Goal: Task Accomplishment & Management: Complete application form

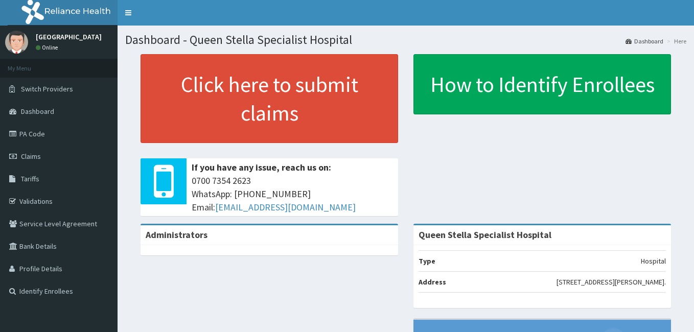
click at [27, 158] on span "Claims" at bounding box center [31, 156] width 20 height 9
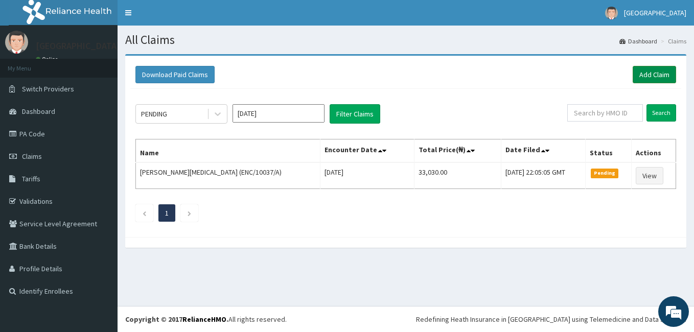
click at [648, 73] on link "Add Claim" at bounding box center [653, 74] width 43 height 17
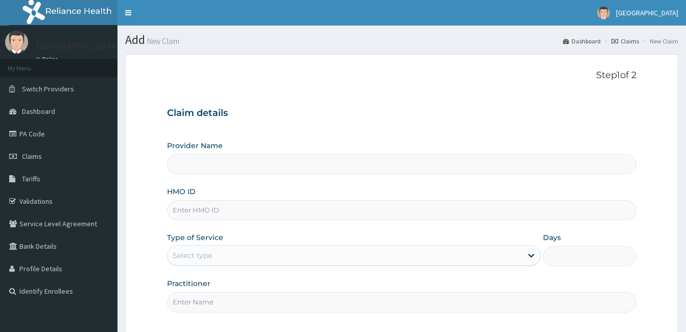
type input "Queen Stella Specialist Hospital"
click at [210, 211] on input "HMO ID" at bounding box center [401, 210] width 469 height 20
type input "COG/10028/D"
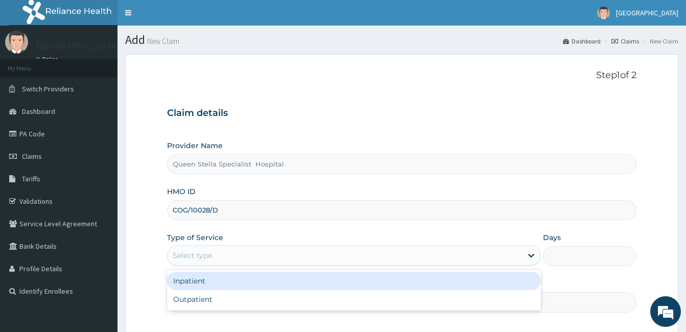
click at [200, 258] on div "Select type" at bounding box center [192, 255] width 39 height 10
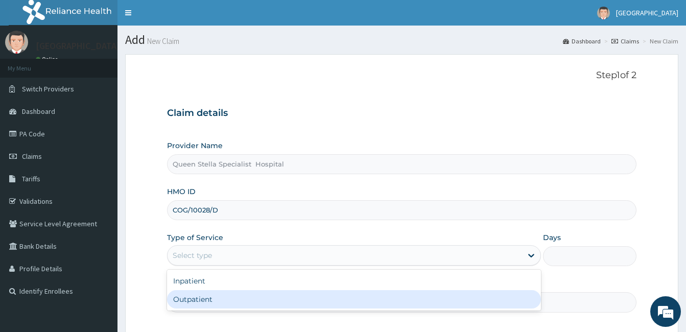
click at [205, 298] on div "Outpatient" at bounding box center [354, 299] width 374 height 18
type input "1"
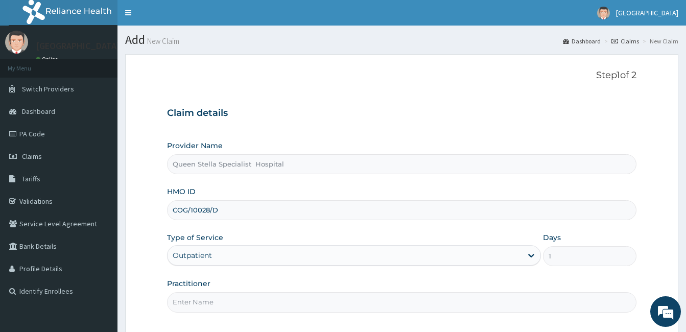
click at [209, 301] on input "Practitioner" at bounding box center [401, 302] width 469 height 20
type input "d"
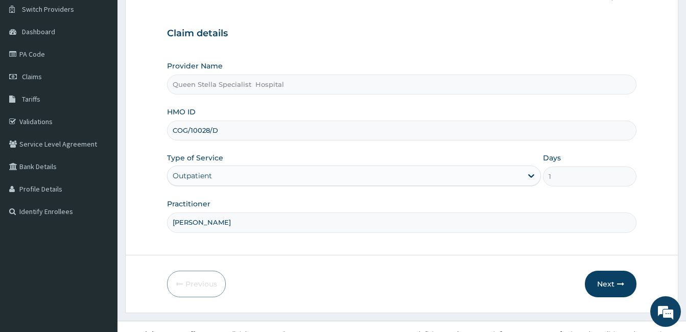
scroll to position [94, 0]
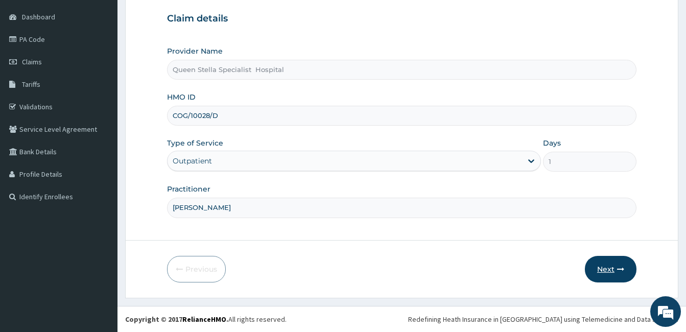
type input "DR AJIBOLA"
click at [588, 269] on button "Next" at bounding box center [611, 269] width 52 height 27
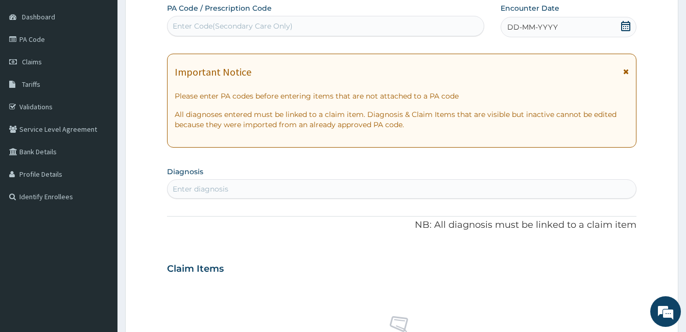
click at [623, 28] on icon at bounding box center [626, 26] width 10 height 10
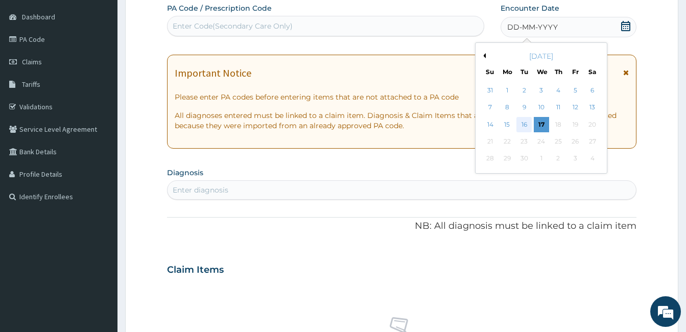
click at [528, 128] on div "16" at bounding box center [523, 124] width 15 height 15
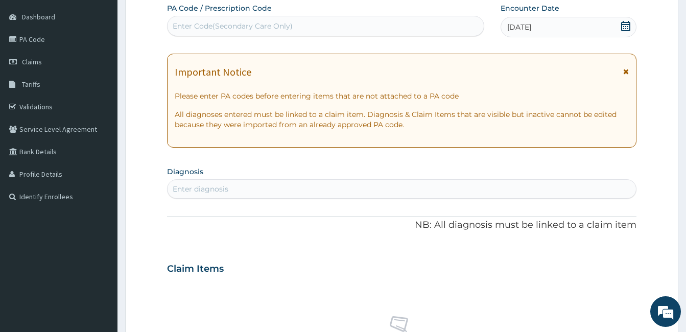
click at [222, 180] on div "Enter diagnosis" at bounding box center [401, 188] width 469 height 19
type input "MALARI"
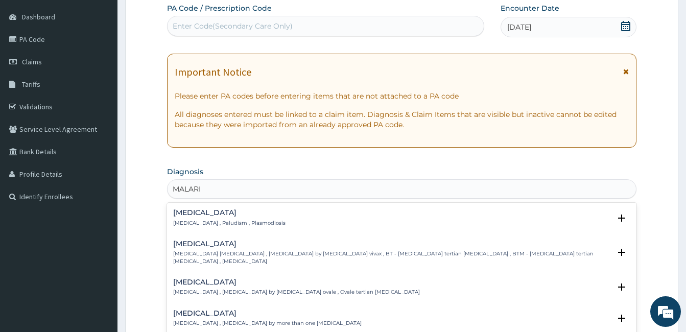
click at [187, 216] on h4 "Malaria" at bounding box center [229, 213] width 112 height 8
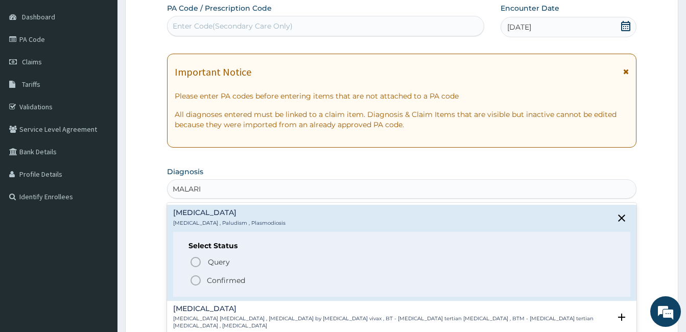
click at [196, 281] on icon "status option filled" at bounding box center [195, 280] width 12 height 12
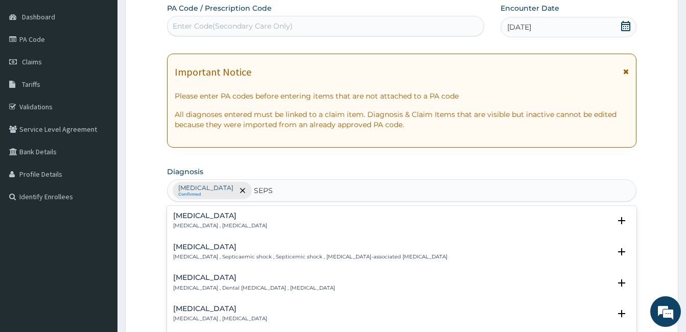
type input "SEPS"
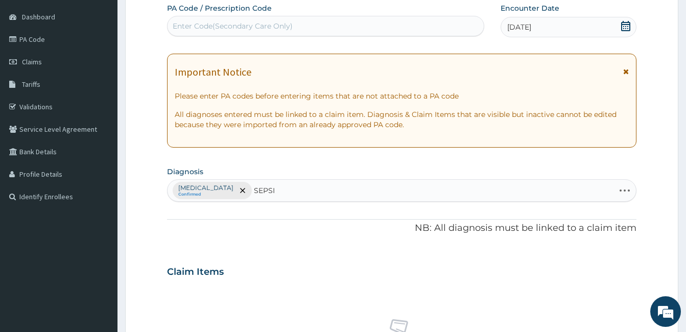
type input "SEPSIS"
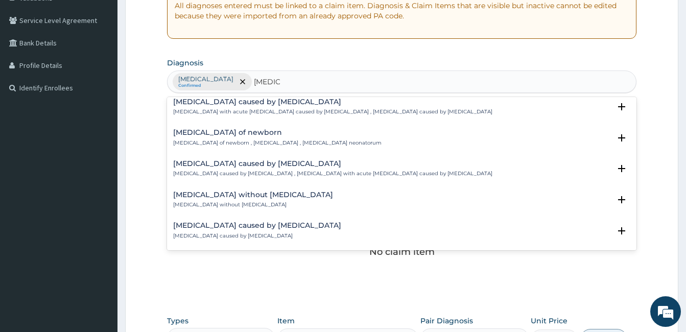
scroll to position [946, 0]
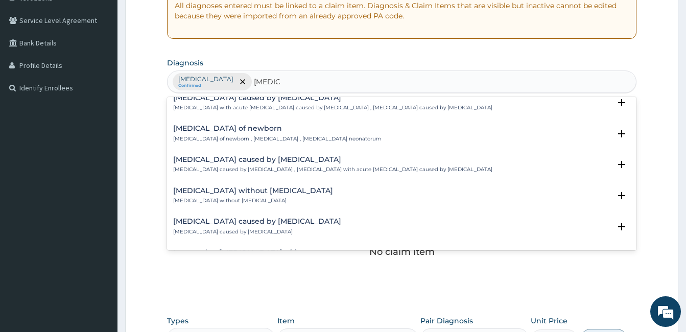
click at [216, 156] on h4 "[MEDICAL_DATA] caused by [MEDICAL_DATA]" at bounding box center [332, 160] width 319 height 8
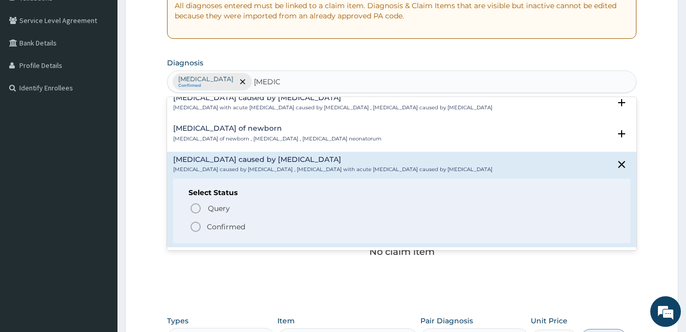
click at [194, 221] on icon "status option filled" at bounding box center [195, 227] width 12 height 12
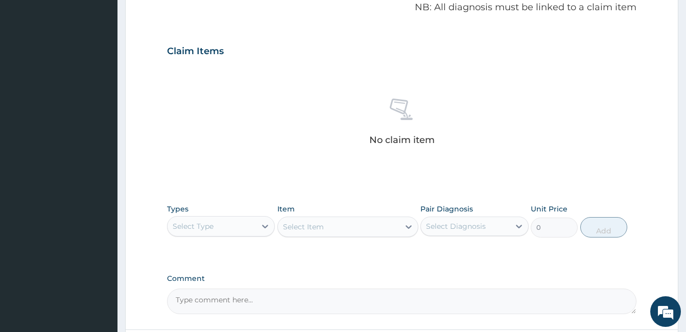
scroll to position [326, 0]
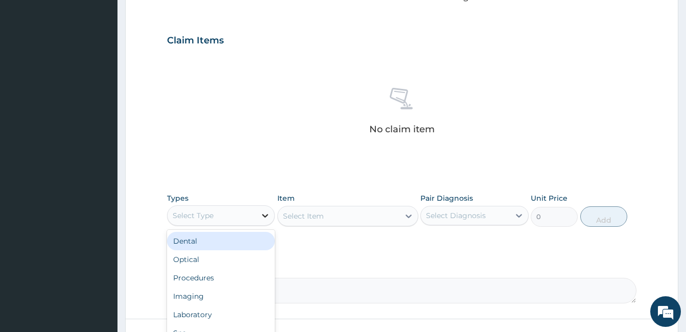
click at [265, 216] on icon at bounding box center [266, 216] width 6 height 4
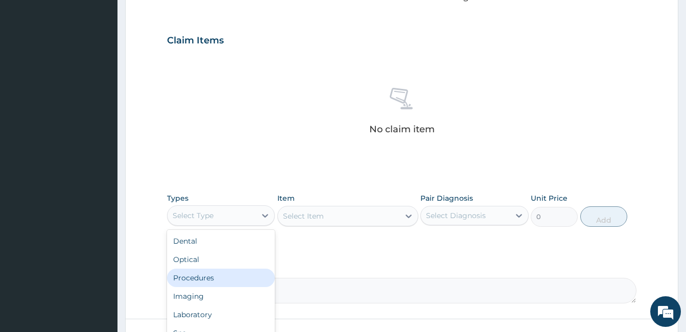
click at [250, 272] on div "Procedures" at bounding box center [221, 278] width 108 height 18
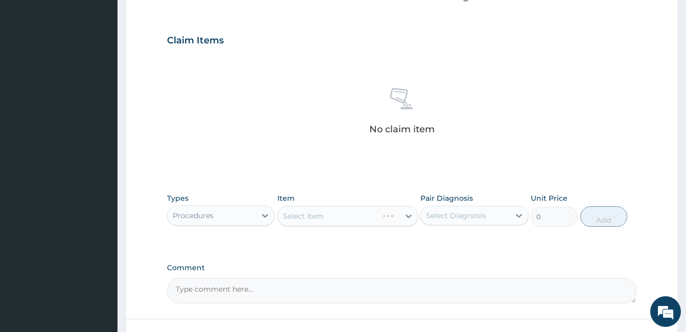
click at [317, 213] on div "Select Item" at bounding box center [347, 216] width 141 height 20
click at [291, 217] on div "Select Item" at bounding box center [347, 216] width 141 height 20
click at [295, 216] on div "Select Item" at bounding box center [347, 216] width 141 height 20
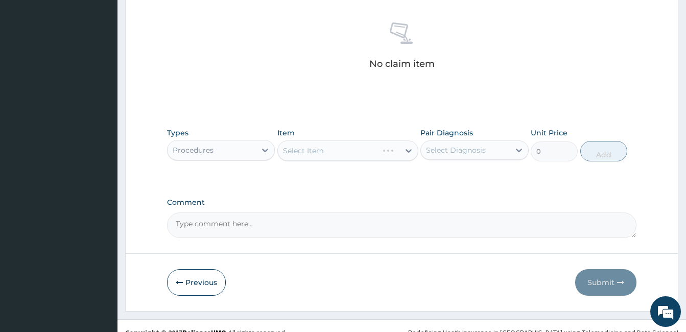
scroll to position [405, 0]
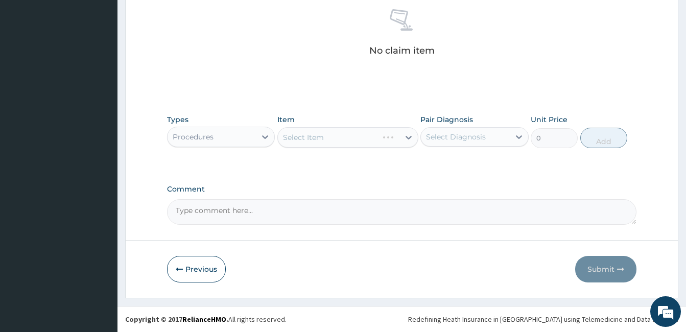
click at [308, 139] on div "Select Item" at bounding box center [347, 137] width 141 height 20
click at [326, 137] on div "Select Item" at bounding box center [347, 137] width 141 height 20
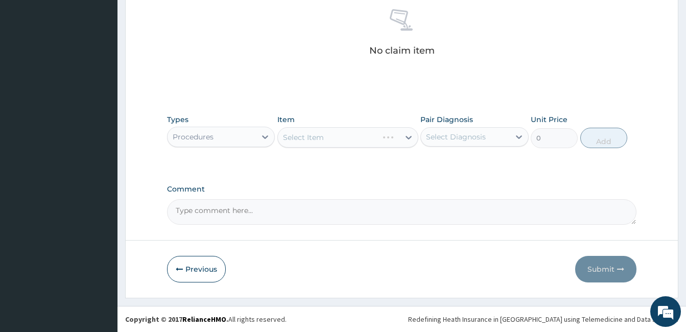
click at [311, 144] on div "Select Item" at bounding box center [347, 137] width 141 height 20
click at [299, 138] on div "Select Item" at bounding box center [347, 137] width 141 height 20
drag, startPoint x: 299, startPoint y: 138, endPoint x: 328, endPoint y: 138, distance: 29.6
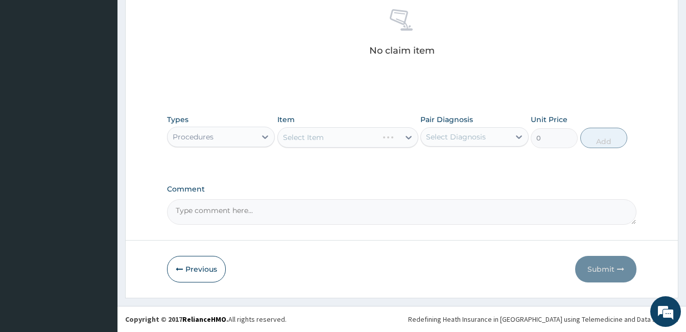
click at [328, 138] on div "Select Item" at bounding box center [347, 137] width 141 height 20
click at [408, 138] on div "Select Item" at bounding box center [347, 137] width 141 height 20
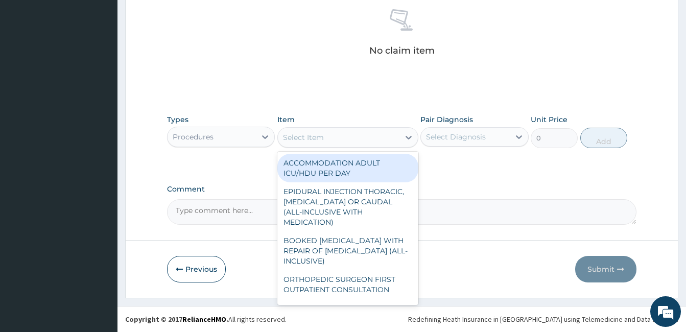
click at [362, 139] on div "Select Item" at bounding box center [339, 137] width 122 height 16
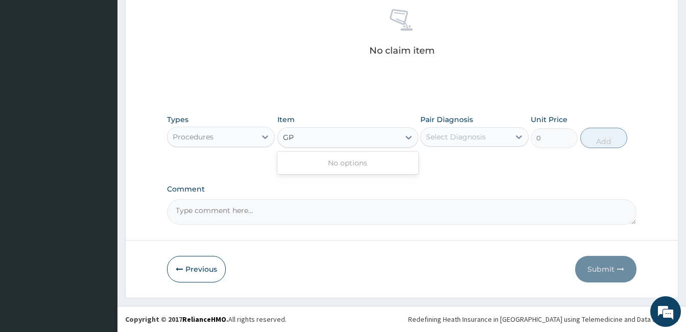
type input "G"
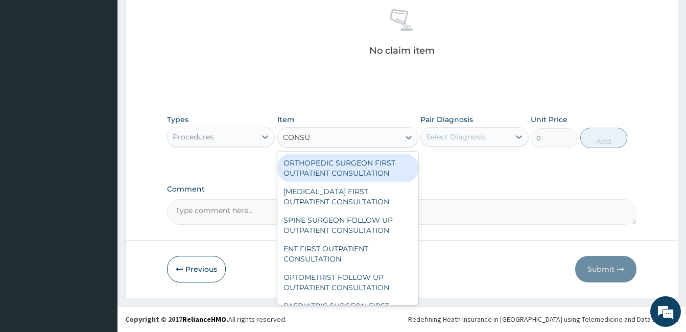
type input "CONSUL"
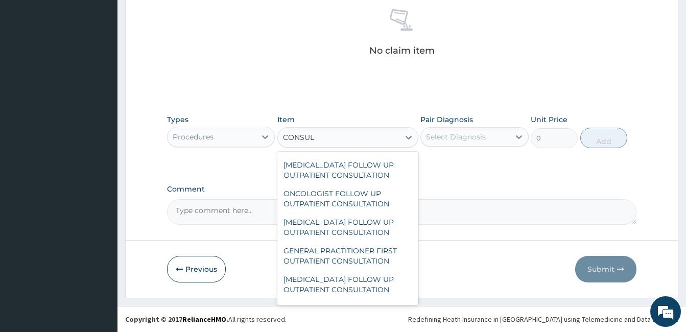
scroll to position [715, 0]
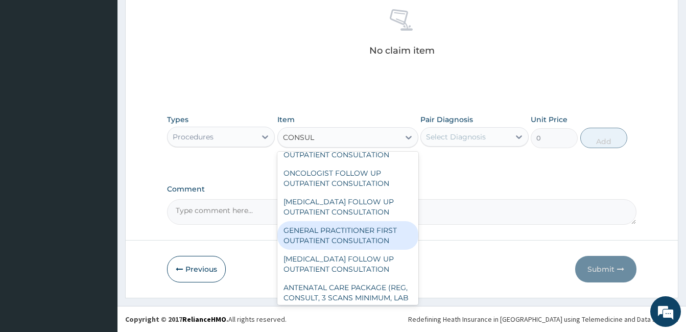
click at [352, 250] on div "GENERAL PRACTITIONER FIRST OUTPATIENT CONSULTATION" at bounding box center [347, 235] width 141 height 29
type input "3750"
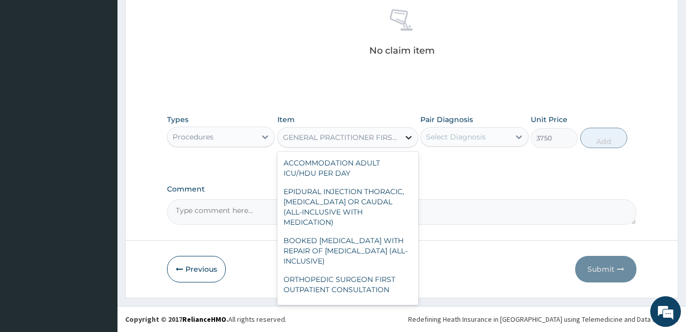
click at [404, 137] on icon at bounding box center [409, 137] width 10 height 10
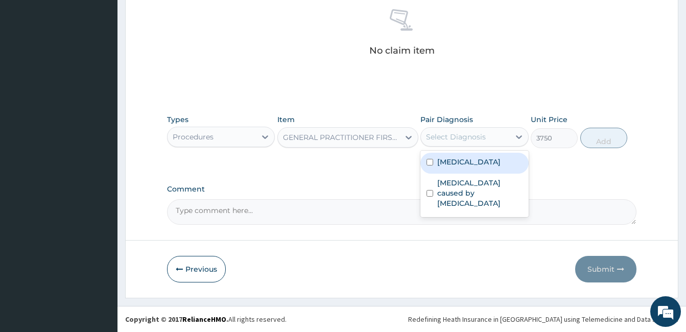
click at [445, 133] on div "Select Diagnosis" at bounding box center [456, 137] width 60 height 10
click at [429, 163] on input "checkbox" at bounding box center [429, 162] width 7 height 7
checkbox input "true"
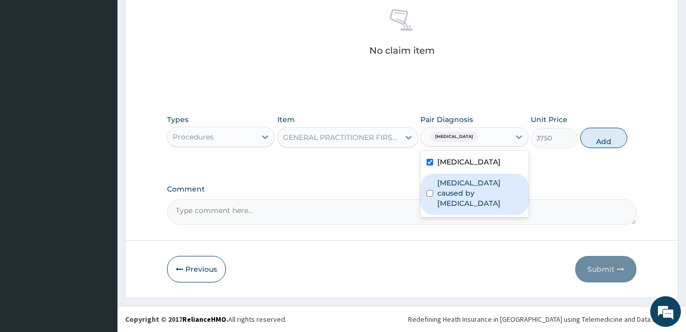
click at [430, 190] on input "checkbox" at bounding box center [429, 193] width 7 height 7
checkbox input "true"
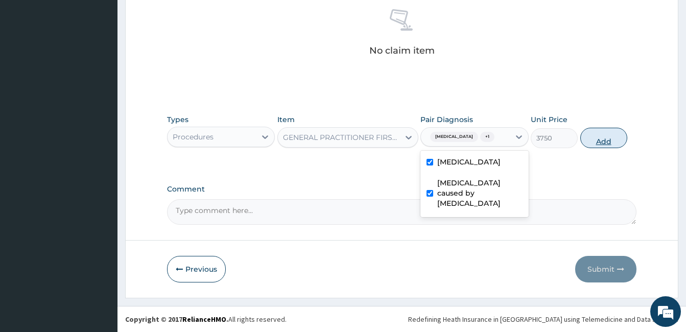
click at [599, 136] on button "Add" at bounding box center [603, 138] width 47 height 20
type input "0"
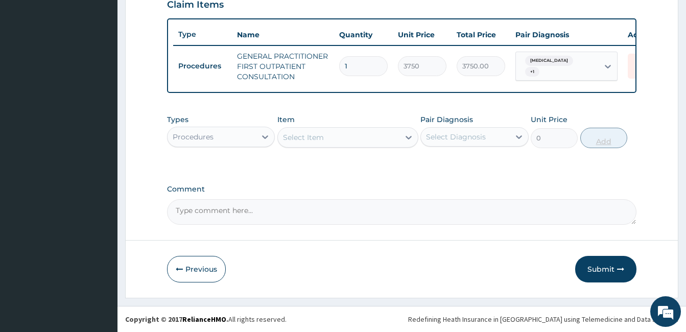
scroll to position [369, 0]
click at [262, 136] on icon at bounding box center [265, 137] width 10 height 10
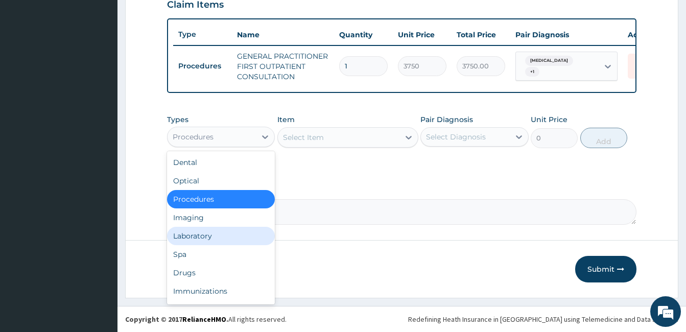
click at [209, 234] on div "Laboratory" at bounding box center [221, 236] width 108 height 18
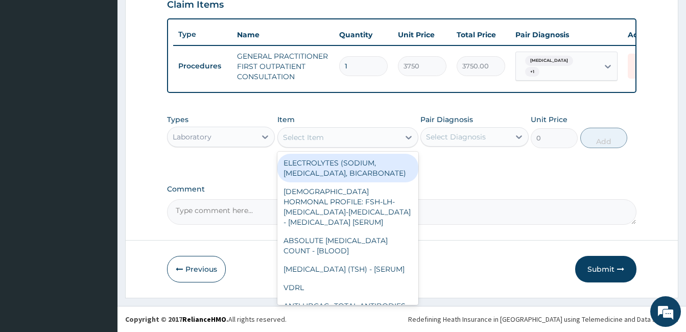
click at [304, 137] on div "Select Item" at bounding box center [303, 137] width 41 height 10
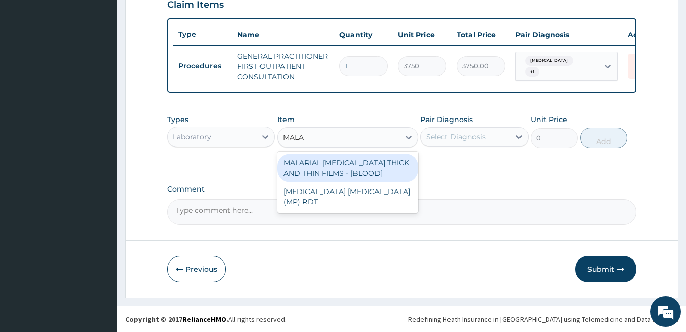
type input "MALAR"
click at [328, 168] on div "MALARIAL PARASITE THICK AND THIN FILMS - [BLOOD]" at bounding box center [347, 168] width 141 height 29
type input "2187.5"
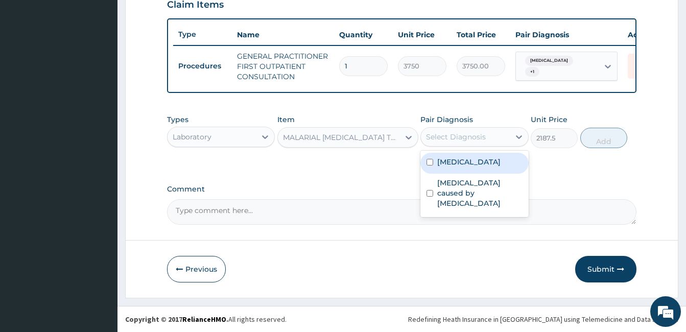
click at [447, 137] on div "Select Diagnosis" at bounding box center [456, 137] width 60 height 10
click at [430, 163] on input "checkbox" at bounding box center [429, 162] width 7 height 7
checkbox input "true"
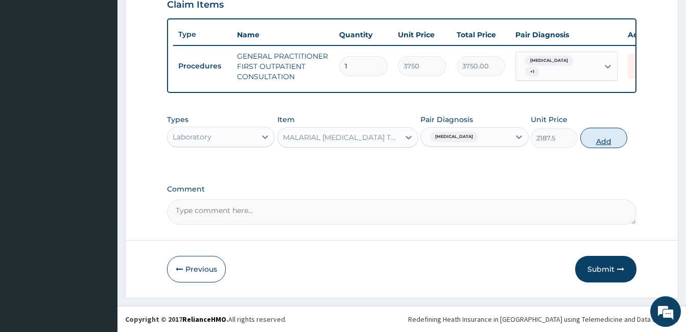
click at [593, 141] on button "Add" at bounding box center [603, 138] width 47 height 20
type input "0"
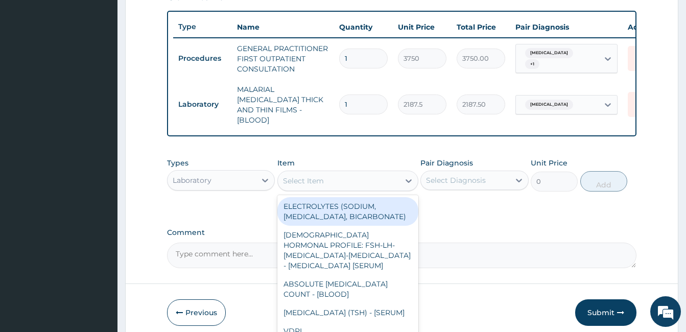
click at [303, 181] on div "Select Item" at bounding box center [303, 181] width 41 height 10
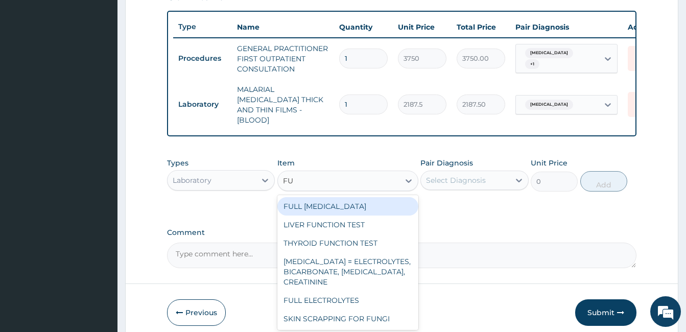
type input "F"
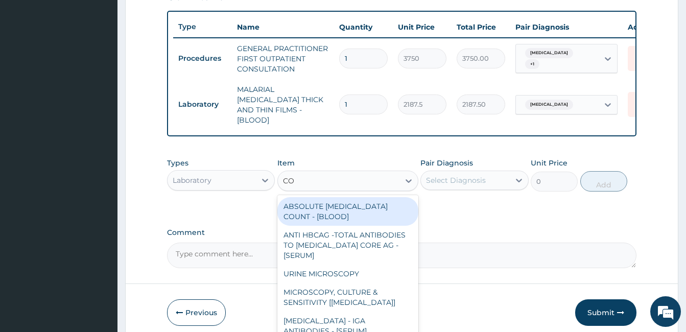
type input "COM"
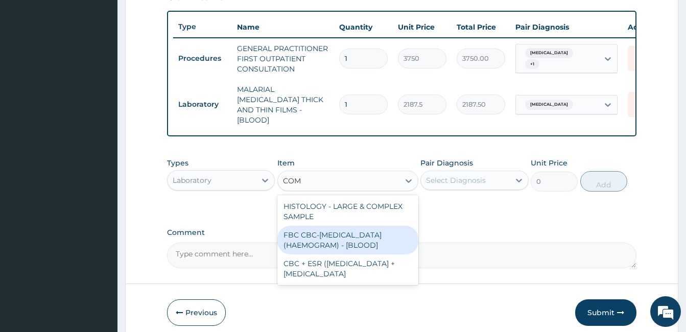
click at [315, 236] on div "FBC CBC-[MEDICAL_DATA] (HAEMOGRAM) - [BLOOD]" at bounding box center [347, 240] width 141 height 29
type input "5000"
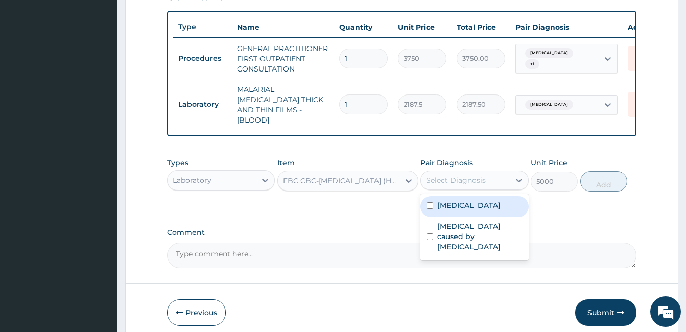
click at [485, 177] on div "Select Diagnosis" at bounding box center [456, 180] width 60 height 10
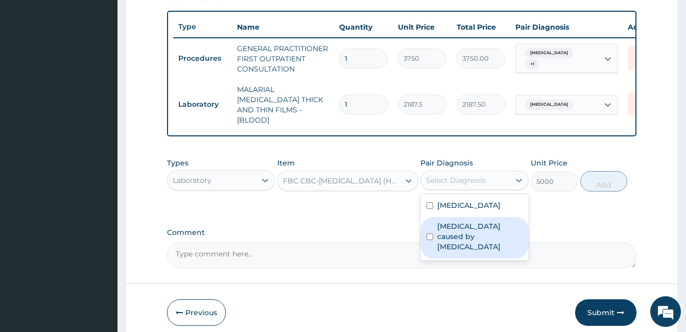
click at [428, 233] on input "checkbox" at bounding box center [429, 236] width 7 height 7
checkbox input "true"
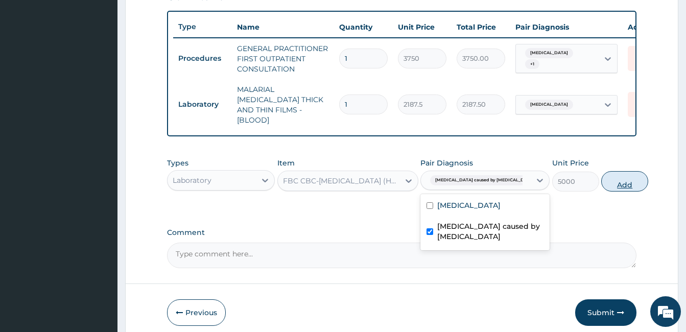
click at [601, 184] on button "Add" at bounding box center [624, 181] width 47 height 20
type input "0"
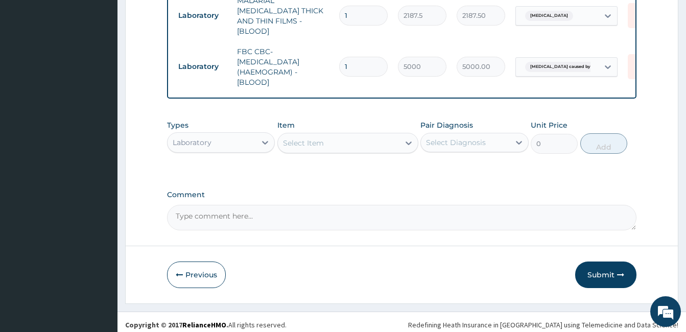
scroll to position [461, 0]
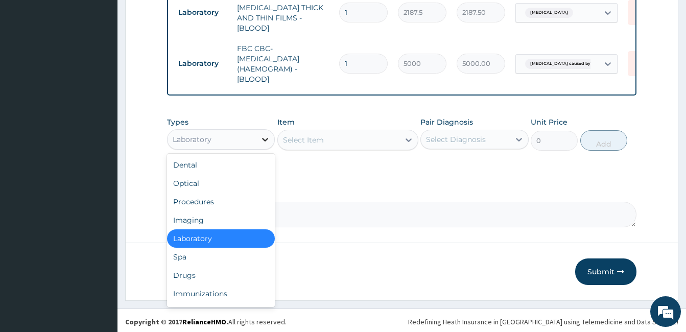
click at [262, 137] on icon at bounding box center [265, 139] width 10 height 10
click at [192, 270] on div "Drugs" at bounding box center [221, 275] width 108 height 18
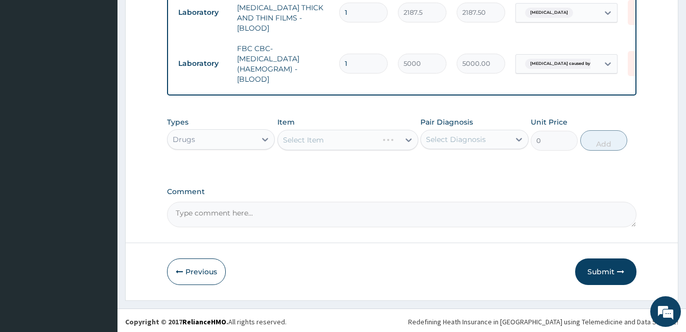
click at [333, 136] on div "Select Item" at bounding box center [347, 140] width 141 height 20
click at [333, 136] on div "Select Item" at bounding box center [339, 140] width 122 height 16
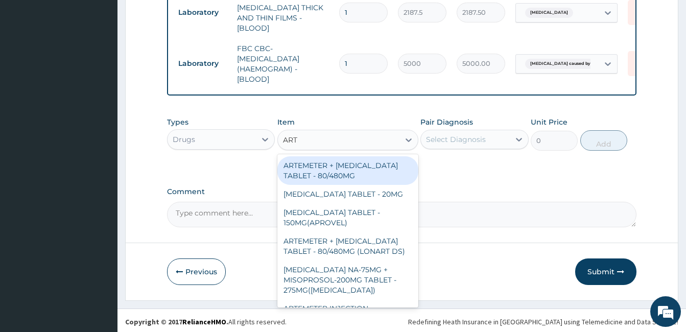
type input "ARTE"
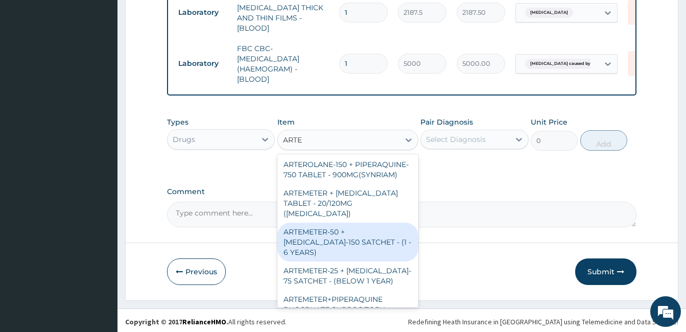
scroll to position [452, 0]
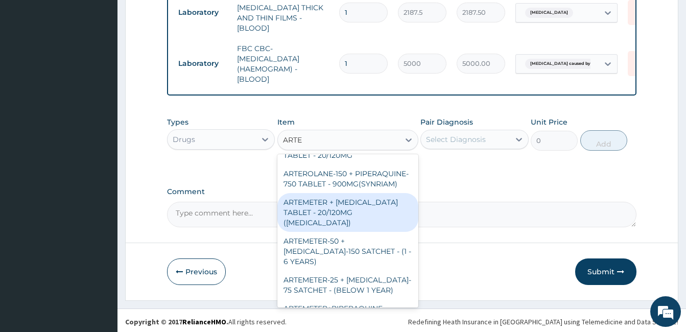
click at [365, 220] on div "ARTEMETER + [MEDICAL_DATA] TABLET - 20/120MG ([MEDICAL_DATA])" at bounding box center [347, 212] width 141 height 39
type input "210"
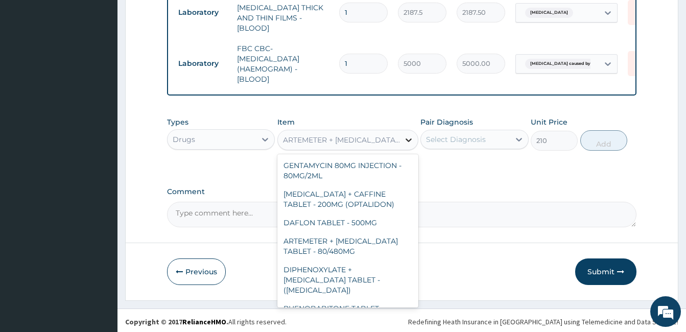
click at [407, 138] on icon at bounding box center [409, 140] width 10 height 10
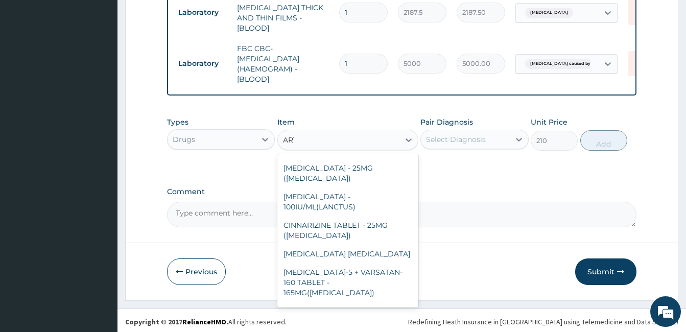
scroll to position [986, 0]
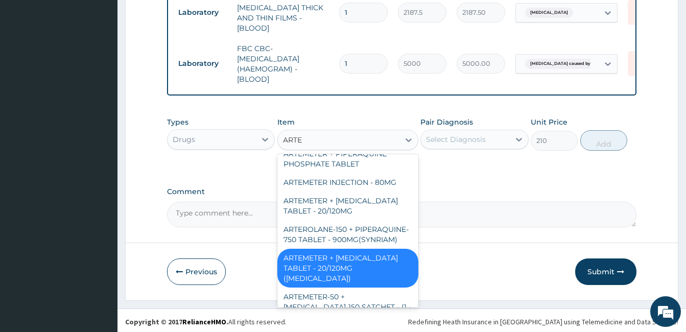
type input "ARTEM"
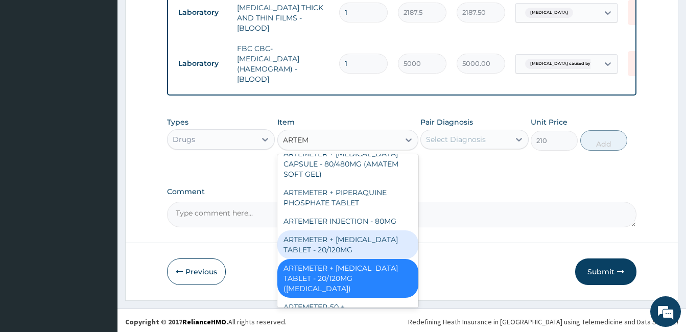
click at [367, 254] on div "ARTEMETER + LUMEFANTRINE TABLET - 20/120MG" at bounding box center [347, 244] width 141 height 29
type input "196"
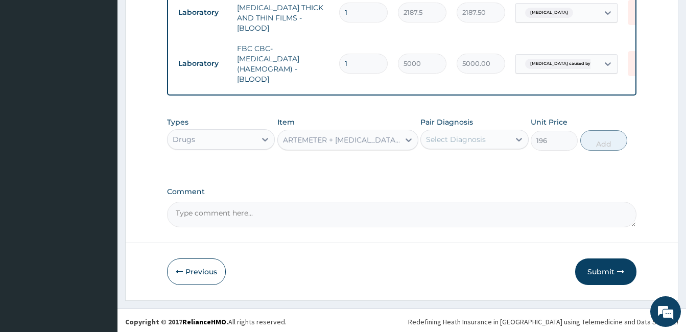
click at [353, 139] on div "ARTEMETER + LUMEFANTRINE TABLET - 20/120MG" at bounding box center [341, 140] width 117 height 10
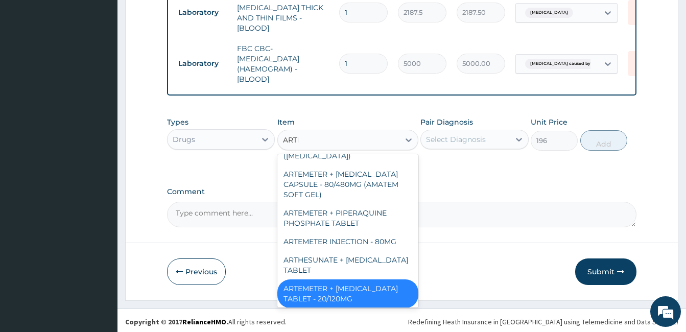
scroll to position [328, 0]
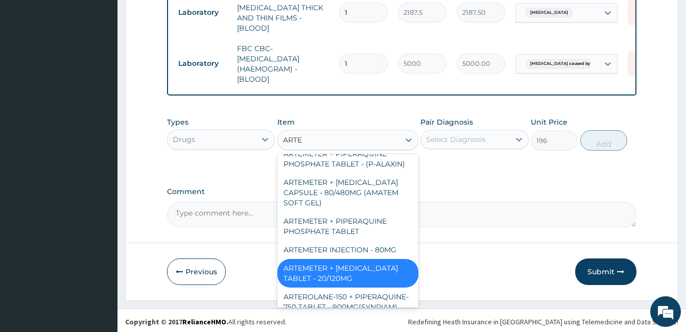
type input "ARTEM"
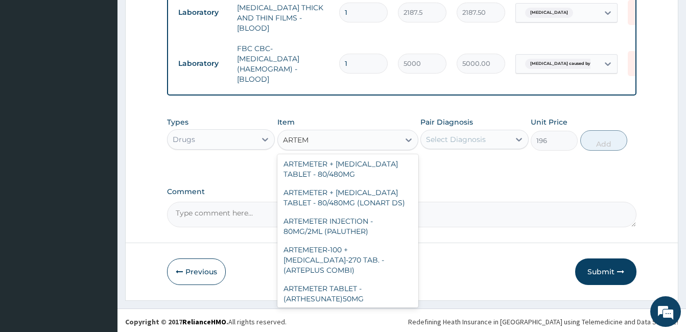
scroll to position [0, 0]
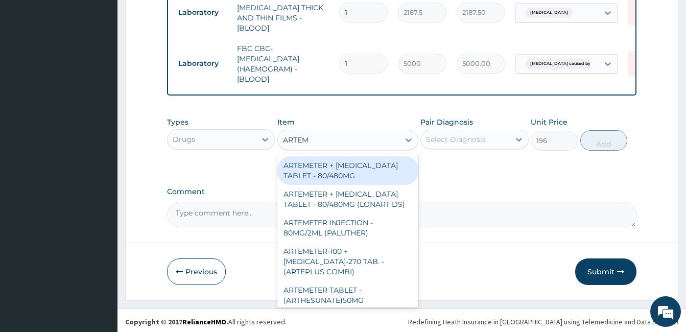
click at [368, 163] on div "ARTEMETER + LUMEFANTRINE TABLET - 80/480MG" at bounding box center [347, 170] width 141 height 29
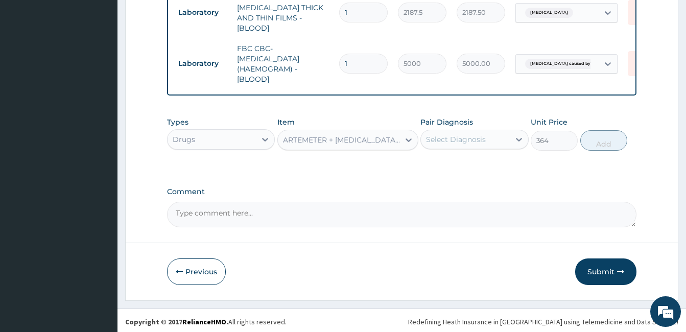
click at [377, 141] on div "ARTEMETER + LUMEFANTRINE TABLET - 80/480MG" at bounding box center [341, 140] width 117 height 10
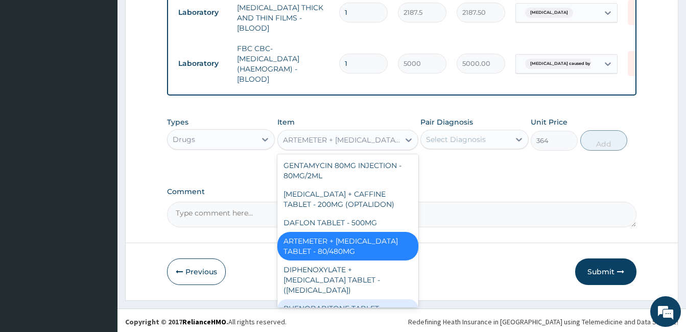
click at [410, 299] on div "PHENOBABITONE TABLET" at bounding box center [347, 308] width 141 height 18
type input "25.2"
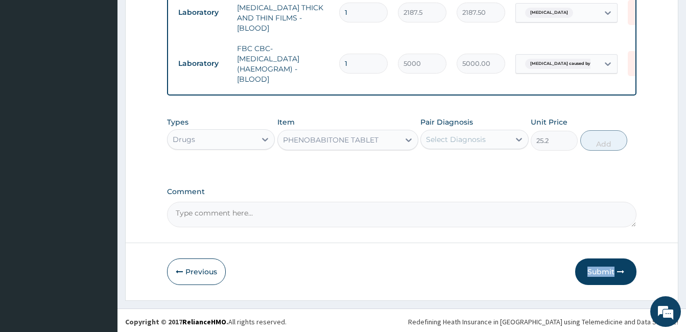
click at [343, 139] on div "PHENOBABITONE TABLET" at bounding box center [331, 140] width 96 height 10
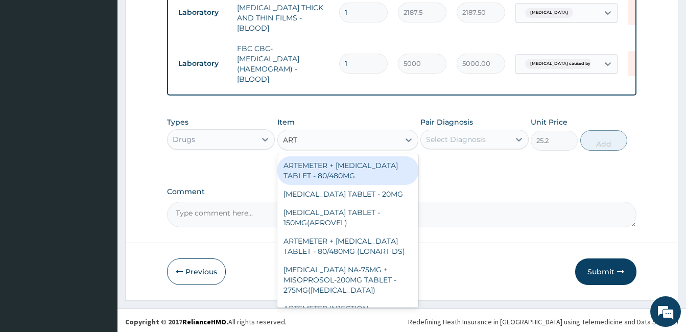
type input "ARTE"
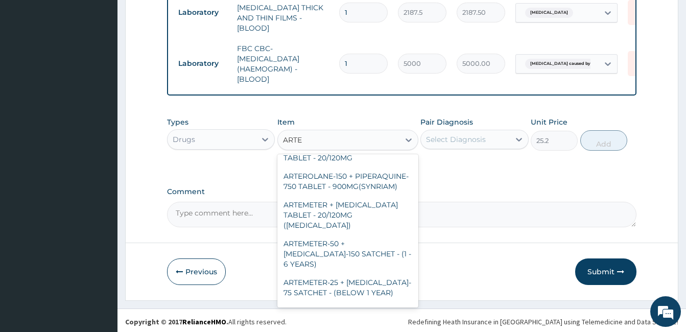
scroll to position [449, 0]
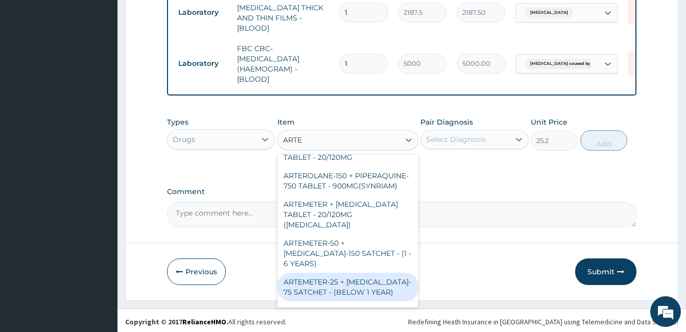
click at [410, 299] on div "ARTEMETER-25 + AMODIAQUINE- 75 SATCHET - (BELOW 1 YEAR)" at bounding box center [347, 287] width 141 height 29
type input "361.2"
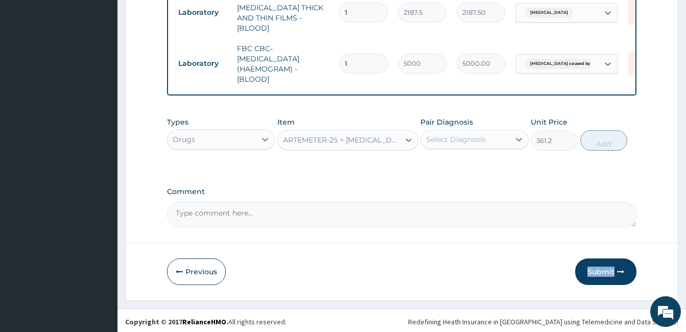
click at [292, 141] on div "ARTEMETER-25 + AMODIAQUINE- 75 SATCHET - (BELOW 1 YEAR)" at bounding box center [341, 140] width 117 height 10
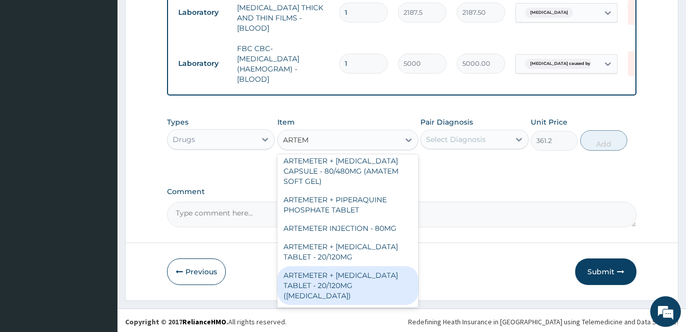
scroll to position [329, 0]
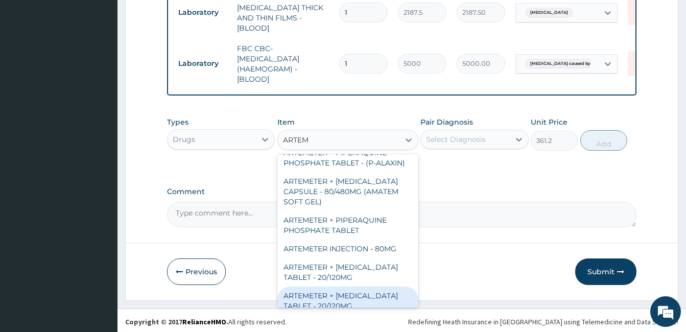
type input "ARTEM"
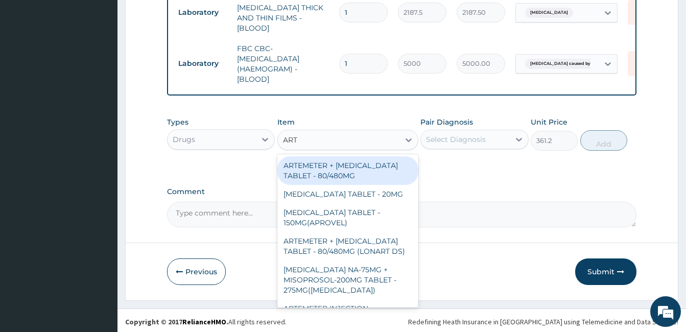
type input "ARTE"
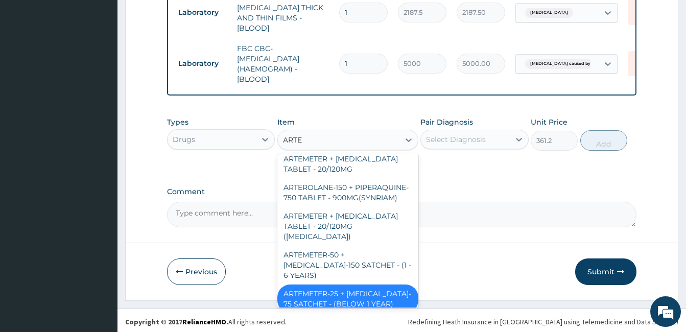
scroll to position [449, 0]
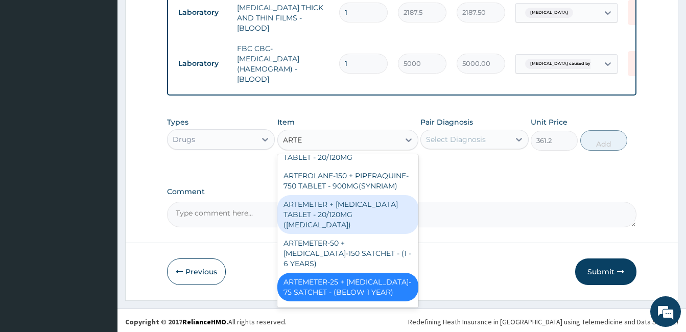
click at [333, 227] on div "ARTEMETER + LUMEFANTRINE TABLET - 20/120MG (COARTEM)" at bounding box center [347, 214] width 141 height 39
type input "210"
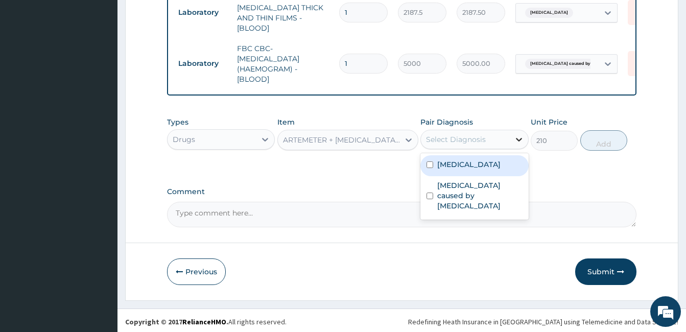
click at [520, 138] on icon at bounding box center [519, 140] width 6 height 4
click at [429, 164] on input "checkbox" at bounding box center [429, 164] width 7 height 7
checkbox input "true"
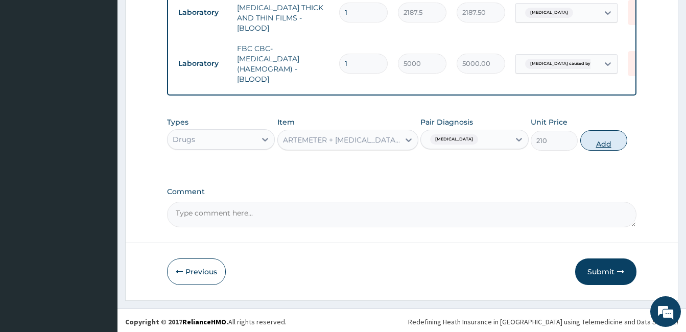
click at [597, 137] on button "Add" at bounding box center [603, 140] width 47 height 20
type input "0"
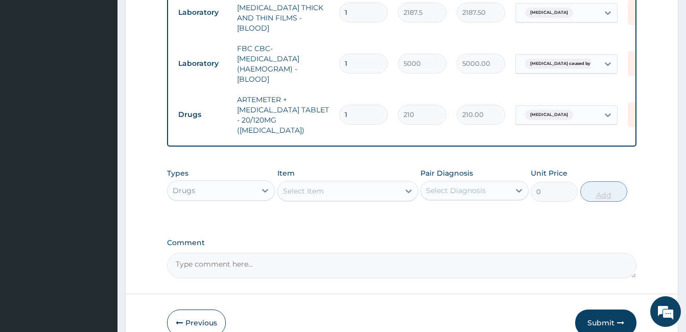
type input "0.00"
type input "6"
type input "1260.00"
type input "6"
click at [296, 186] on div "Select Item" at bounding box center [303, 191] width 41 height 10
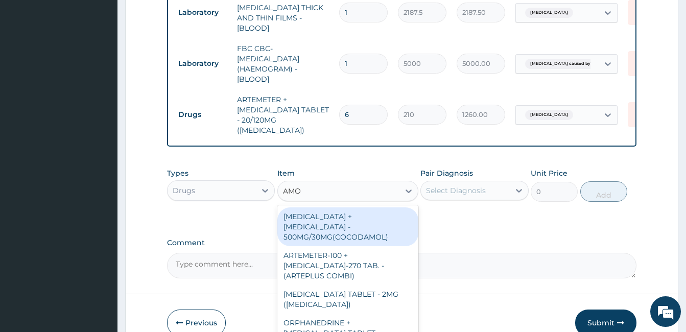
type input "AMOX"
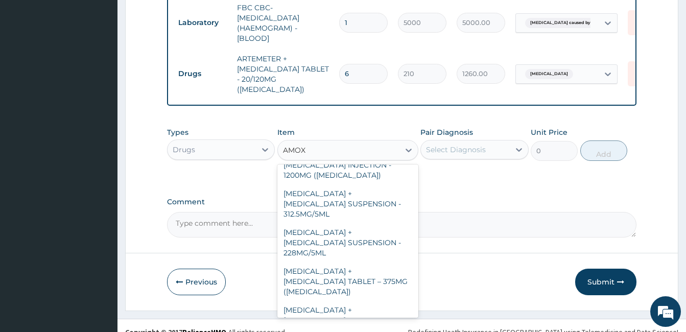
scroll to position [49, 0]
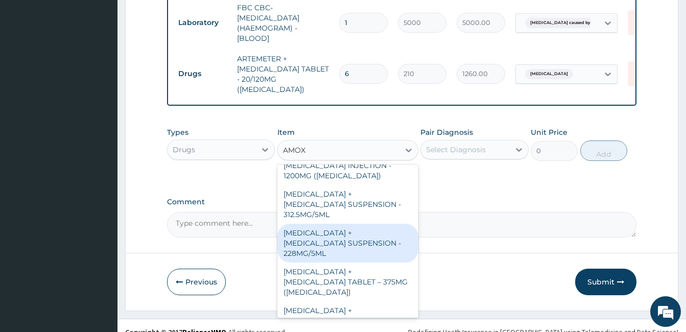
click at [368, 224] on div "AMOXICILLIN + CLAVULANIC ACID SUSPENSION - 228MG/5ML" at bounding box center [347, 243] width 141 height 39
type input "2800"
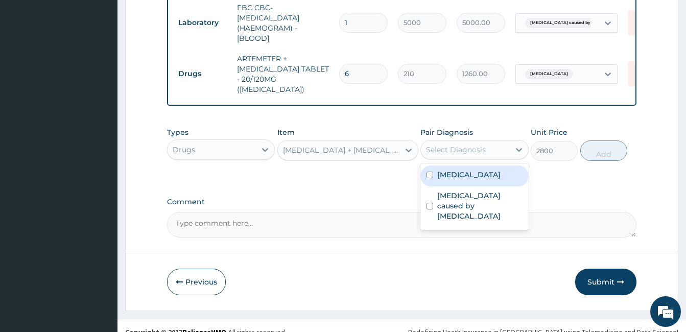
click at [481, 145] on div "Select Diagnosis" at bounding box center [456, 150] width 60 height 10
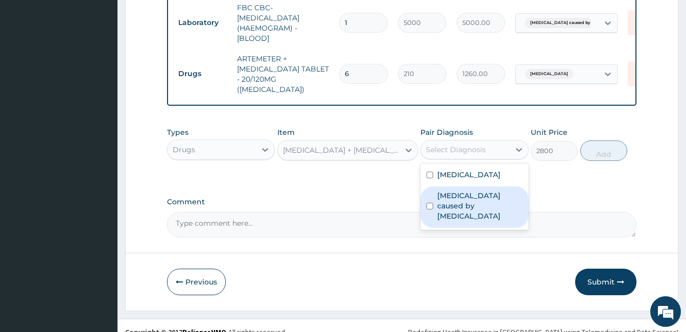
click at [434, 193] on div "Sepsis caused by Salmonella" at bounding box center [474, 206] width 108 height 41
checkbox input "true"
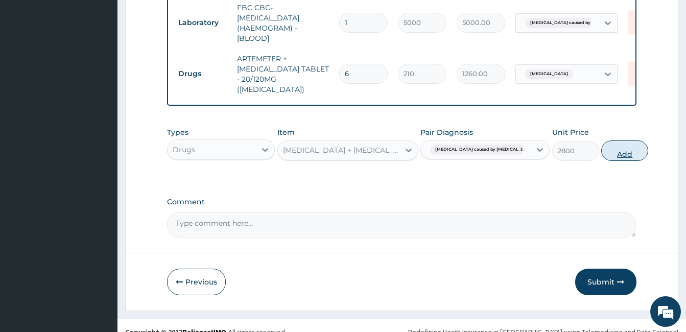
click at [601, 144] on button "Add" at bounding box center [624, 150] width 47 height 20
type input "0"
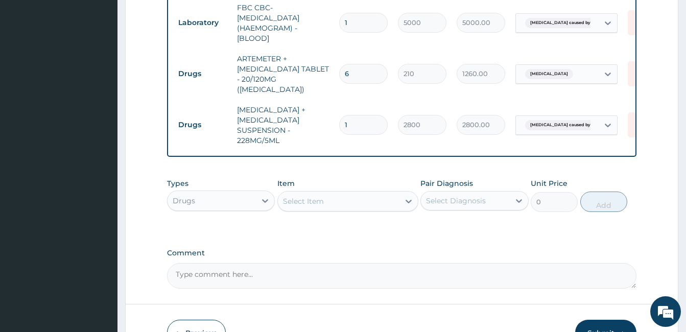
click at [348, 193] on div "Select Item" at bounding box center [339, 201] width 122 height 16
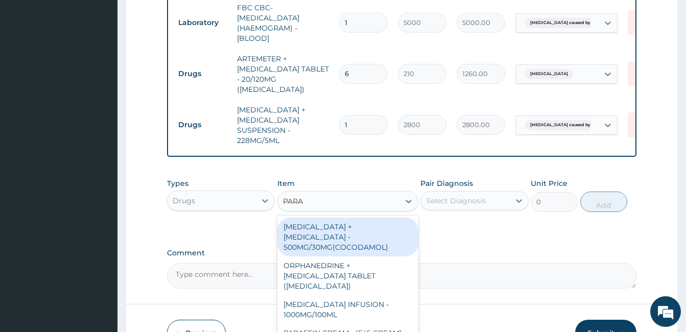
type input "PARAC"
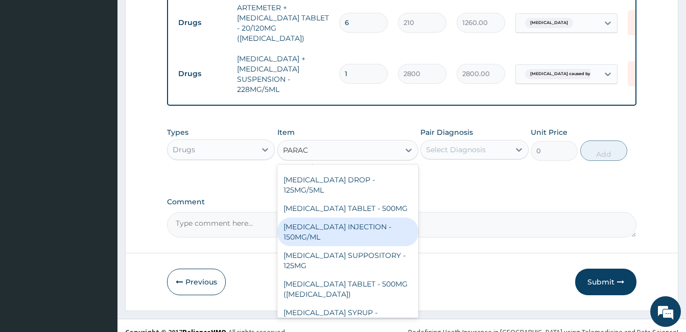
scroll to position [108, 0]
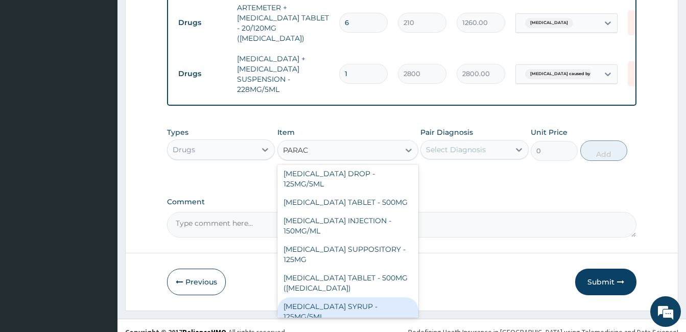
click at [371, 297] on div "PARACETAMOL SYRUP - 125MG/5ML" at bounding box center [347, 311] width 141 height 29
type input "840"
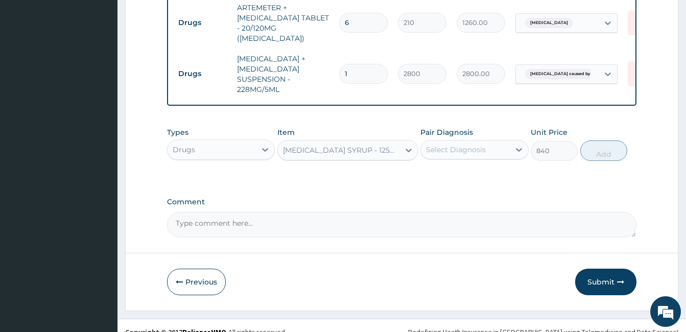
click at [461, 145] on div "Select Diagnosis" at bounding box center [456, 150] width 60 height 10
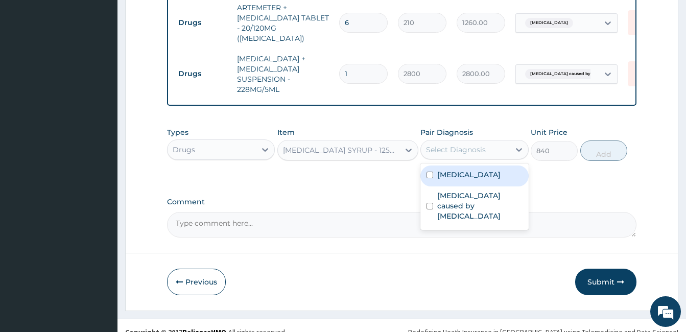
click at [430, 172] on input "checkbox" at bounding box center [429, 175] width 7 height 7
checkbox input "true"
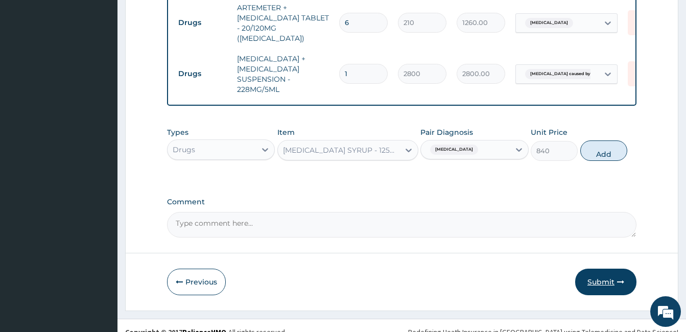
click at [590, 269] on button "Submit" at bounding box center [605, 282] width 61 height 27
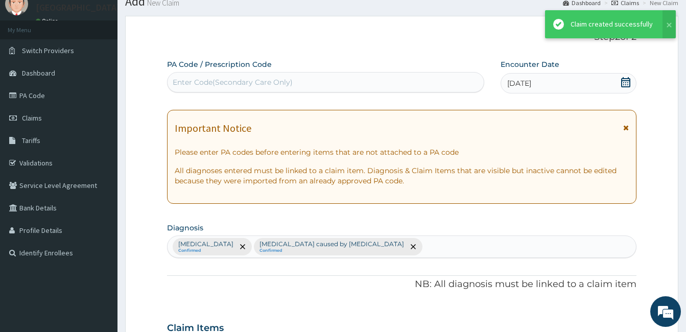
scroll to position [553, 0]
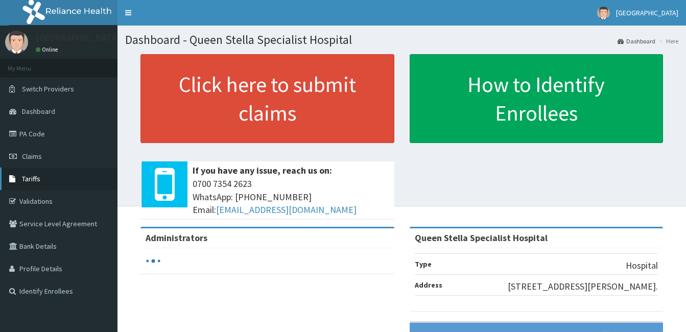
click at [28, 174] on span "Tariffs" at bounding box center [31, 178] width 18 height 9
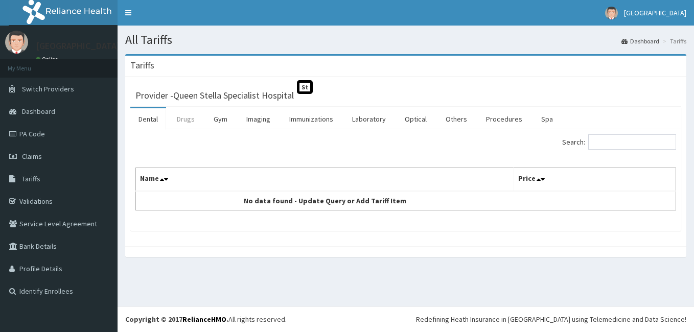
click at [180, 121] on link "Drugs" at bounding box center [186, 118] width 34 height 21
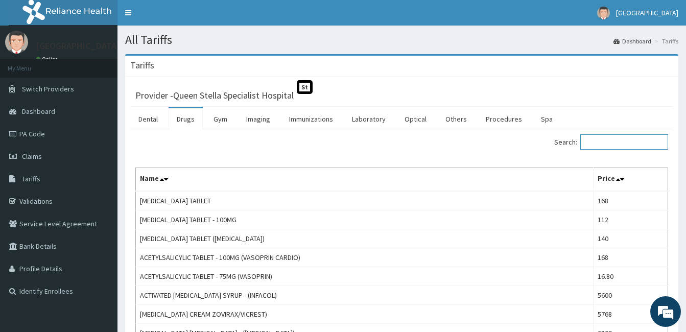
click at [609, 143] on input "Search:" at bounding box center [624, 141] width 88 height 15
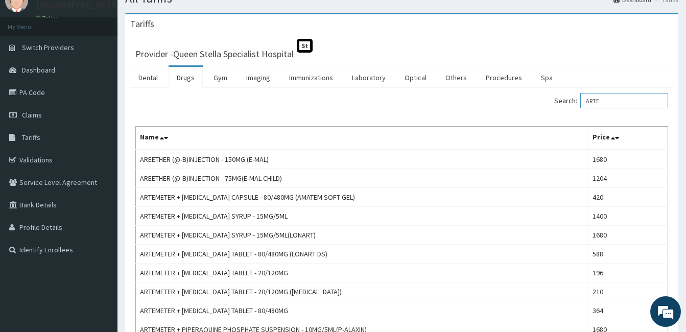
scroll to position [35, 0]
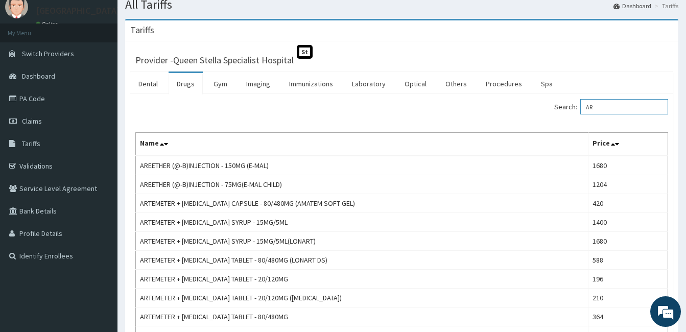
type input "A"
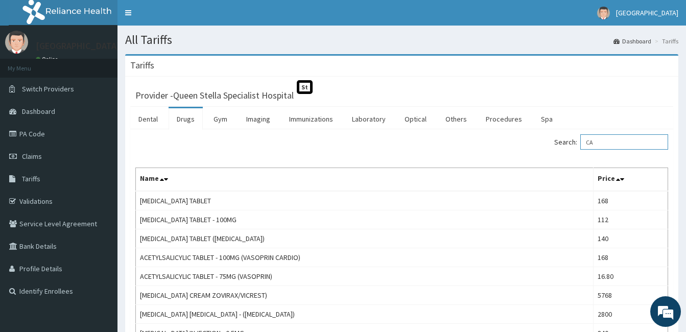
type input "C"
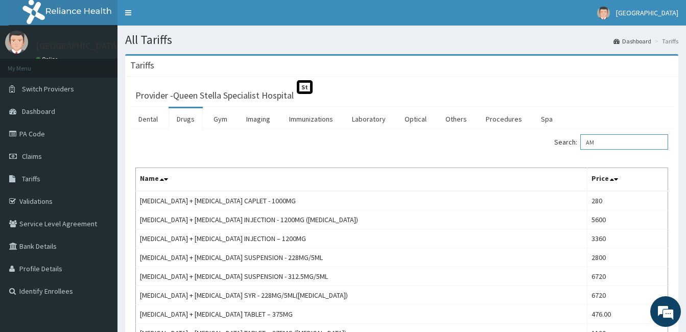
type input "A"
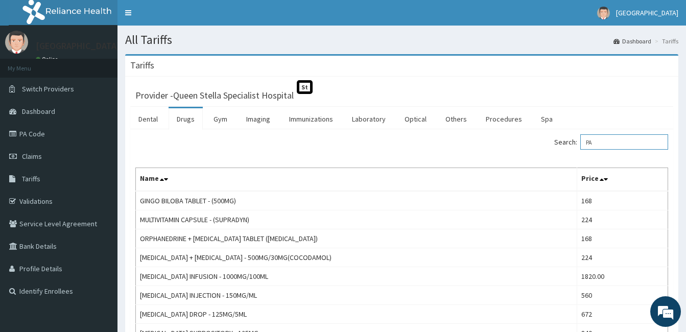
type input "P"
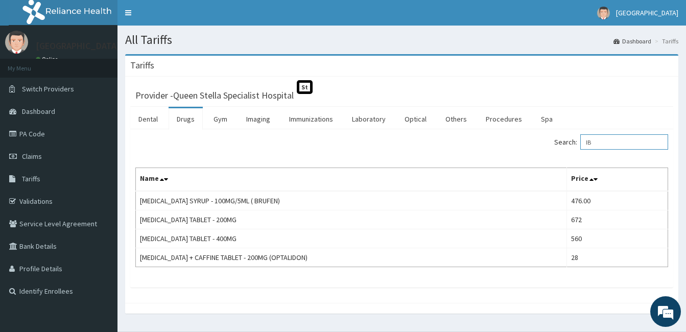
type input "I"
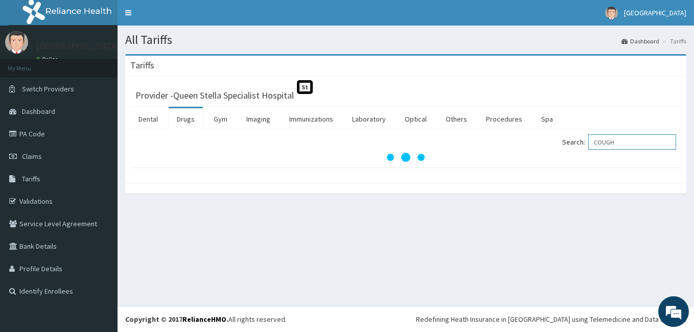
type input "COUGH"
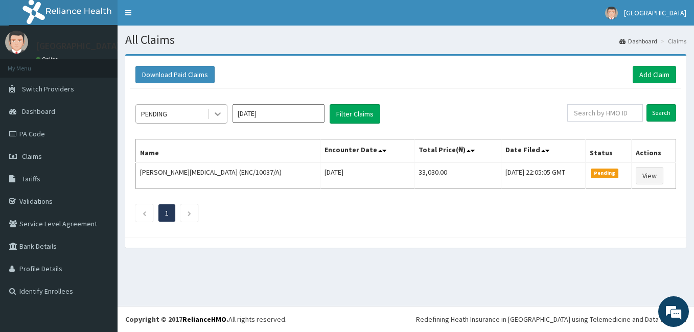
click at [222, 113] on icon at bounding box center [217, 114] width 10 height 10
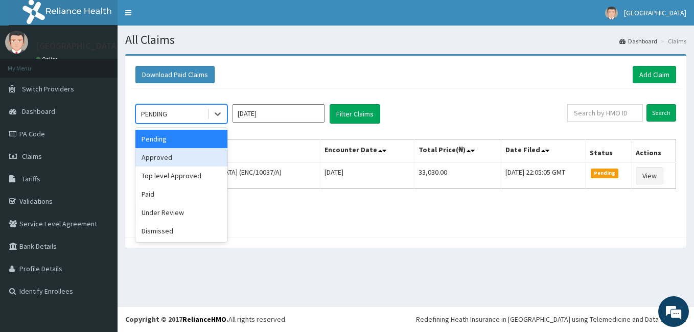
click at [199, 160] on div "Approved" at bounding box center [181, 157] width 92 height 18
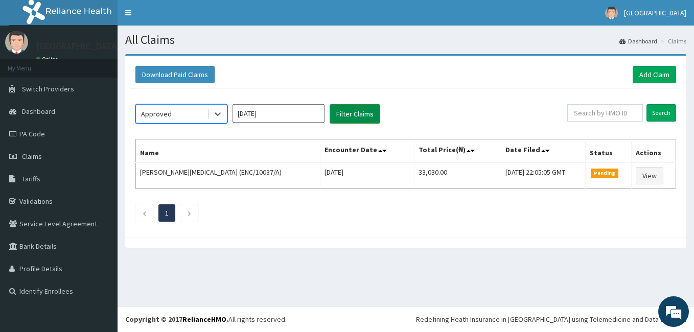
click at [345, 113] on button "Filter Claims" at bounding box center [354, 113] width 51 height 19
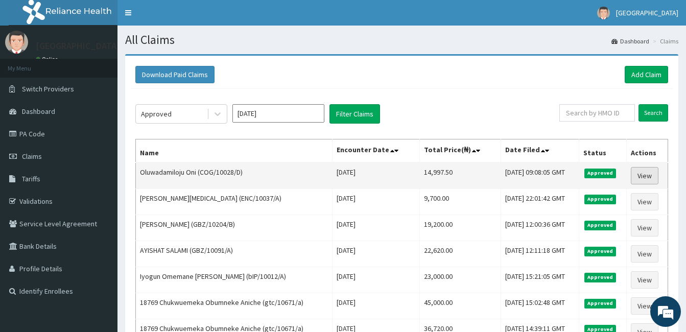
click at [645, 177] on link "View" at bounding box center [645, 175] width 28 height 17
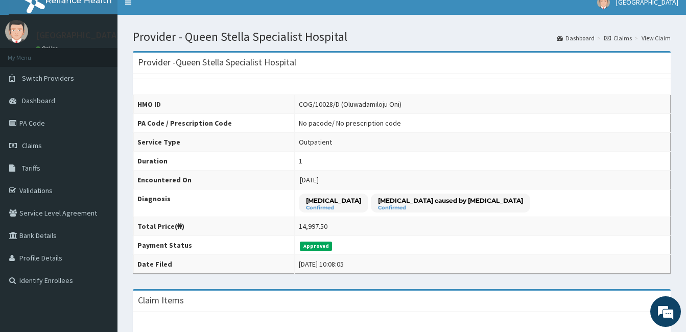
scroll to position [2, 0]
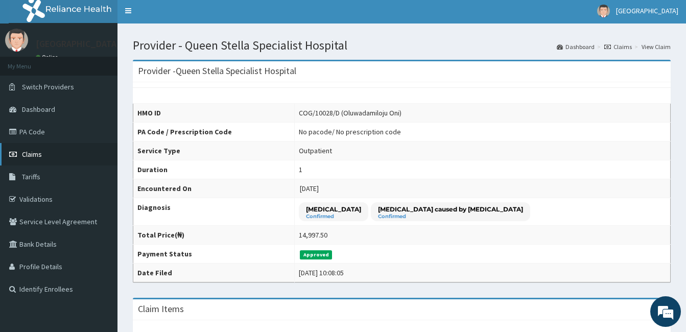
click at [30, 151] on span "Claims" at bounding box center [32, 154] width 20 height 9
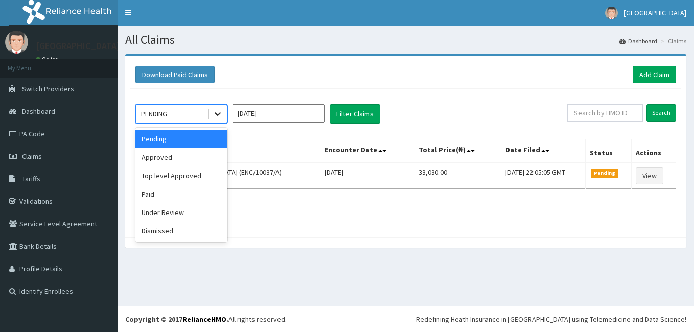
click at [220, 112] on icon at bounding box center [217, 114] width 10 height 10
click at [205, 155] on div "Approved" at bounding box center [181, 157] width 92 height 18
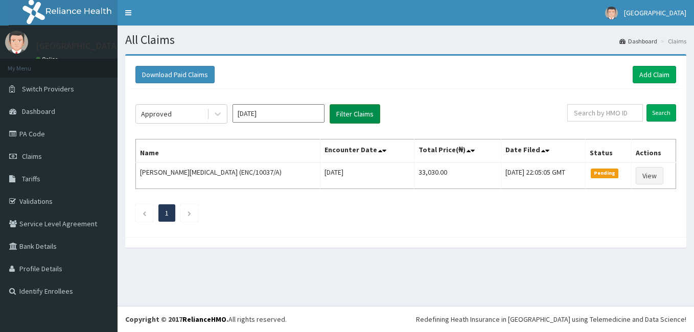
click at [341, 114] on button "Filter Claims" at bounding box center [354, 113] width 51 height 19
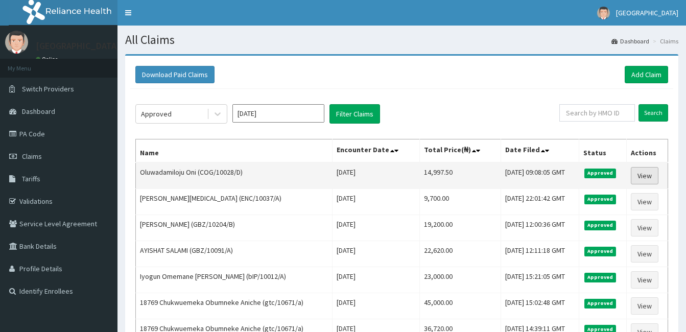
click at [643, 176] on link "View" at bounding box center [645, 175] width 28 height 17
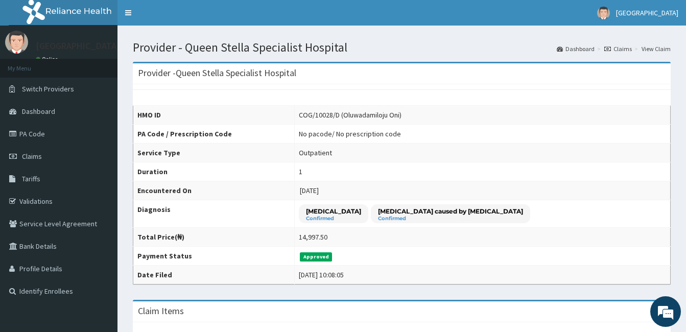
click at [658, 50] on link "View Claim" at bounding box center [656, 48] width 29 height 9
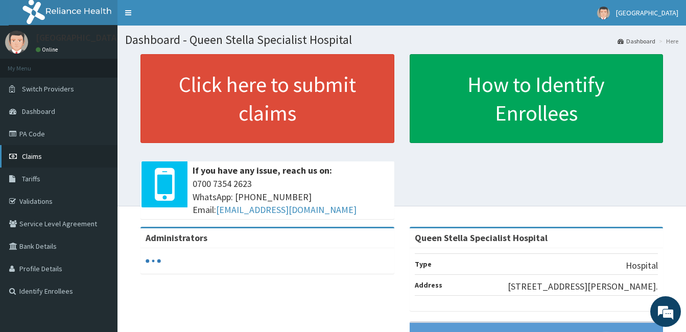
click at [28, 152] on span "Claims" at bounding box center [32, 156] width 20 height 9
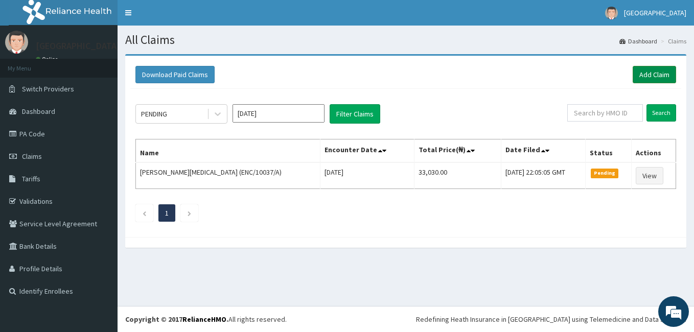
click at [650, 71] on link "Add Claim" at bounding box center [653, 74] width 43 height 17
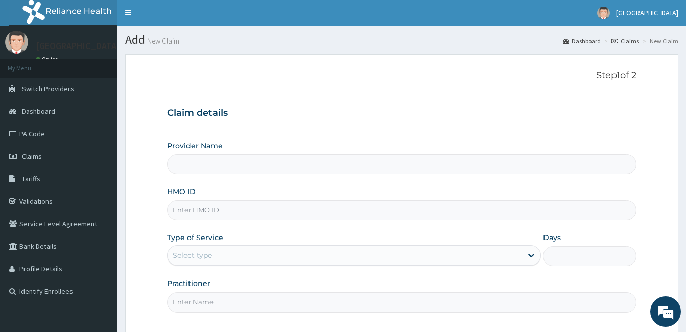
click at [244, 216] on input "HMO ID" at bounding box center [401, 210] width 469 height 20
type input "Queen Stella Specialist Hospital"
type input "COG/10028/D"
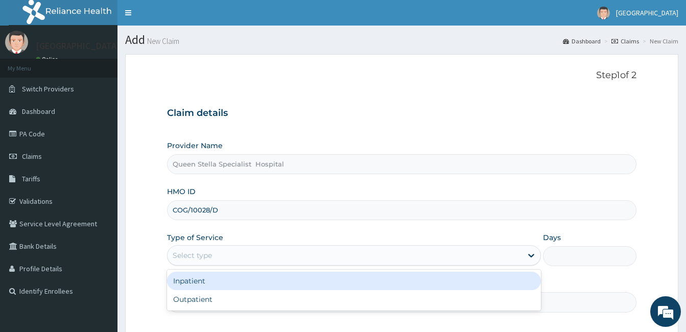
click at [210, 256] on div "Select type" at bounding box center [192, 255] width 39 height 10
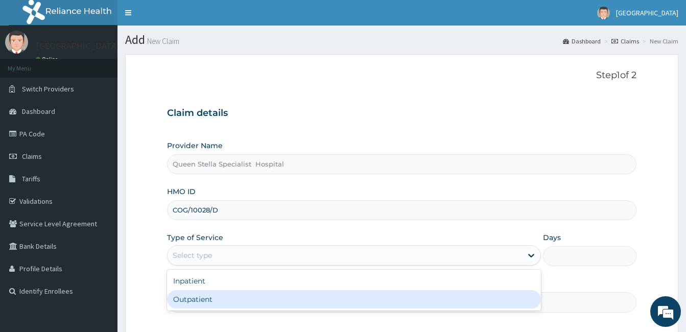
click at [210, 297] on div "Outpatient" at bounding box center [354, 299] width 374 height 18
type input "1"
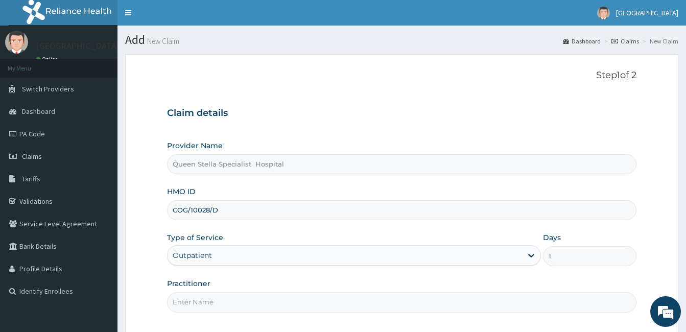
click at [207, 299] on input "Practitioner" at bounding box center [401, 302] width 469 height 20
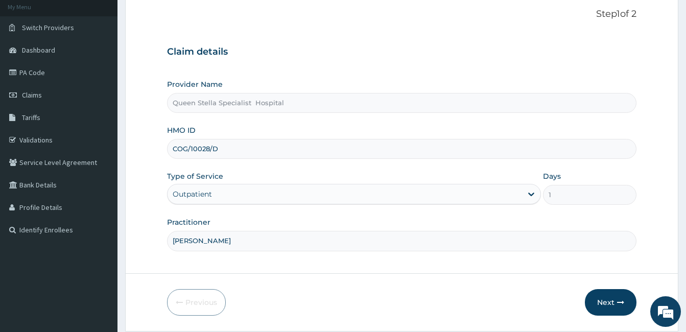
scroll to position [75, 0]
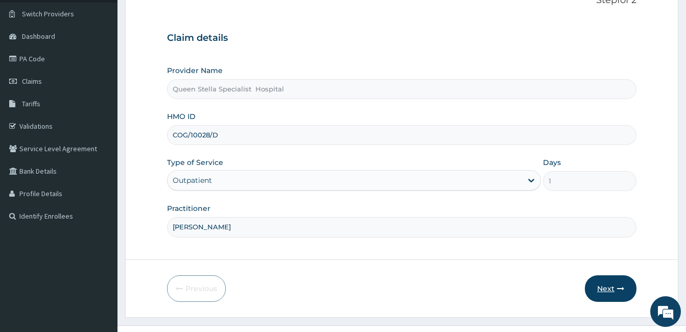
type input "DR AJIBOLA"
click at [603, 289] on button "Next" at bounding box center [611, 288] width 52 height 27
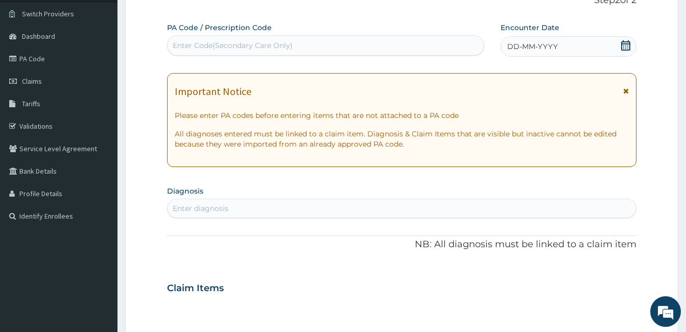
click at [623, 44] on icon at bounding box center [625, 45] width 9 height 10
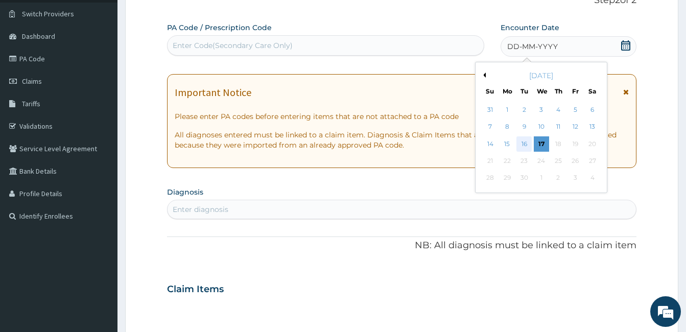
click at [525, 141] on div "16" at bounding box center [523, 143] width 15 height 15
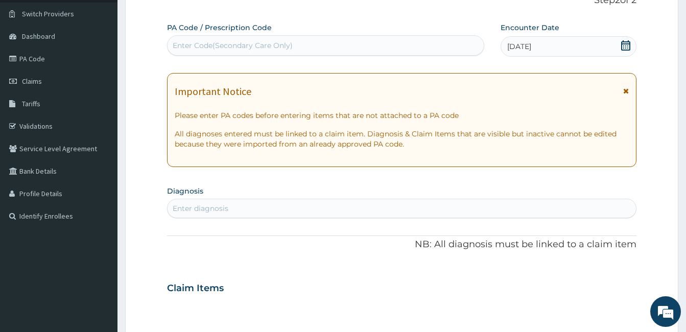
click at [324, 210] on div "Enter diagnosis" at bounding box center [402, 208] width 468 height 16
type input "MALARI"
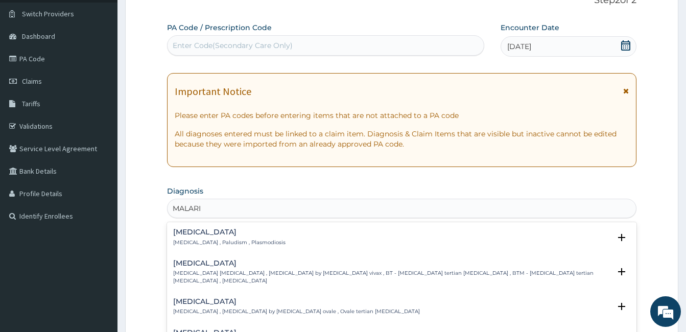
click at [181, 233] on h4 "Malaria" at bounding box center [229, 232] width 112 height 8
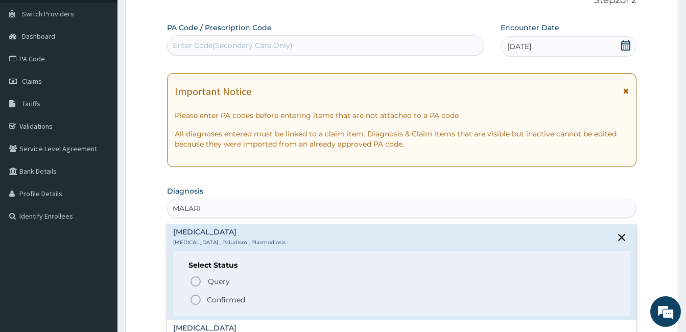
click at [194, 300] on icon "status option filled" at bounding box center [195, 300] width 12 height 12
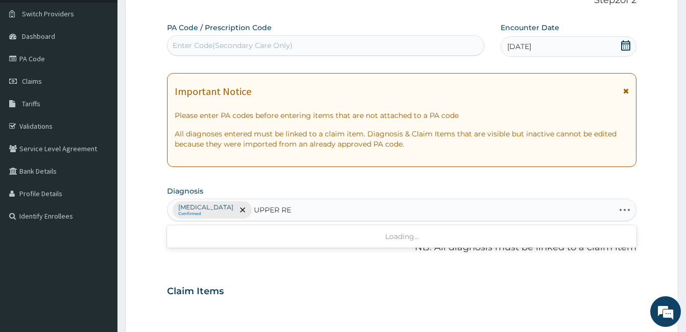
type input "UPPER RES"
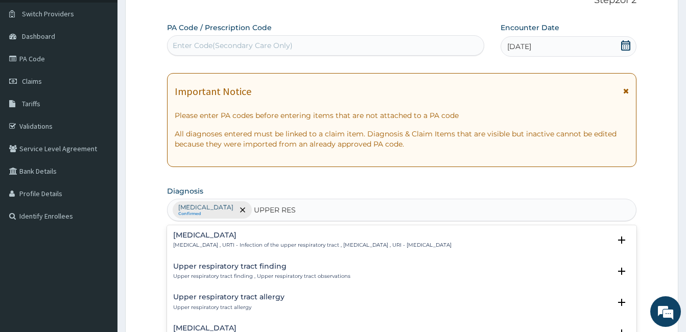
click at [189, 242] on p "Upper respiratory infection , URTI - Infection of the upper respiratory tract ,…" at bounding box center [312, 245] width 278 height 7
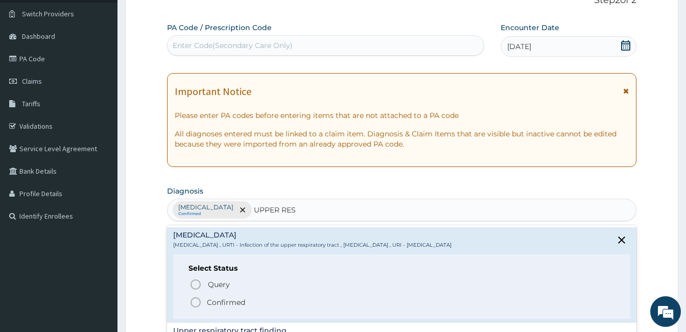
click at [197, 301] on icon "status option filled" at bounding box center [195, 302] width 12 height 12
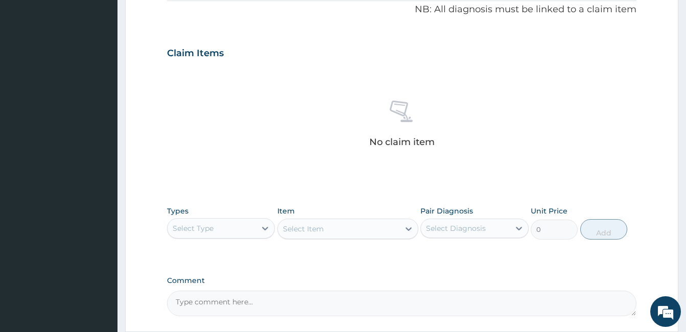
scroll to position [320, 0]
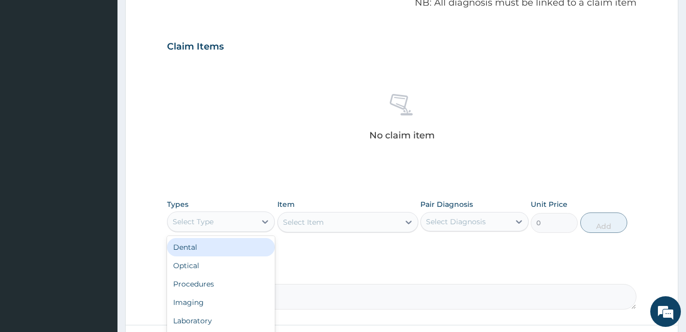
click at [218, 222] on div "Select Type" at bounding box center [212, 221] width 88 height 16
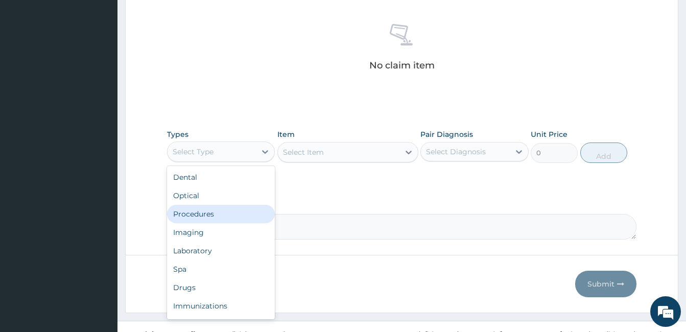
scroll to position [401, 0]
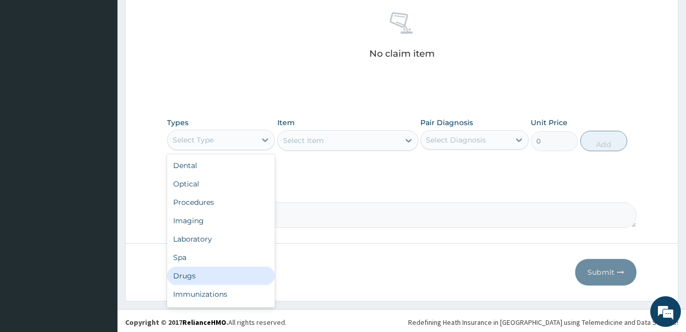
click at [229, 279] on div "Drugs" at bounding box center [221, 276] width 108 height 18
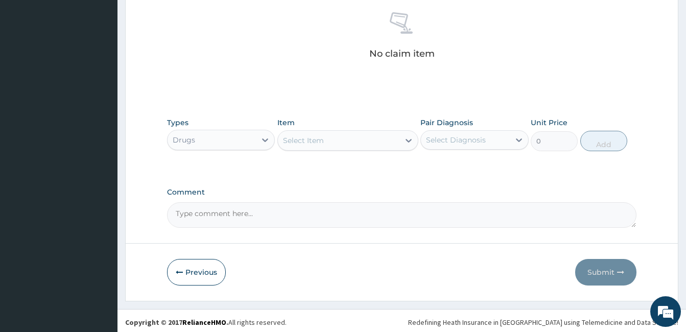
click at [309, 141] on div "Select Item" at bounding box center [303, 140] width 41 height 10
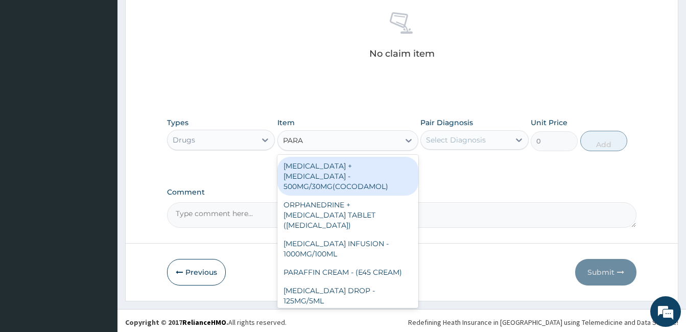
type input "PARAC"
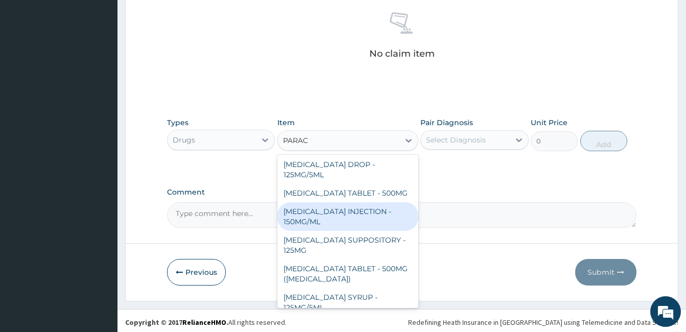
scroll to position [108, 0]
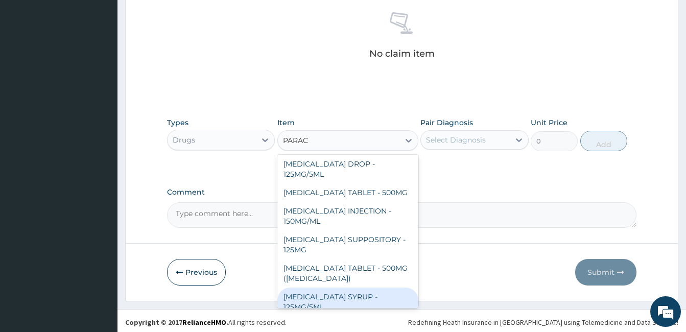
click at [358, 305] on div "PARACETAMOL SYRUP - 125MG/5ML" at bounding box center [347, 302] width 141 height 29
type input "840"
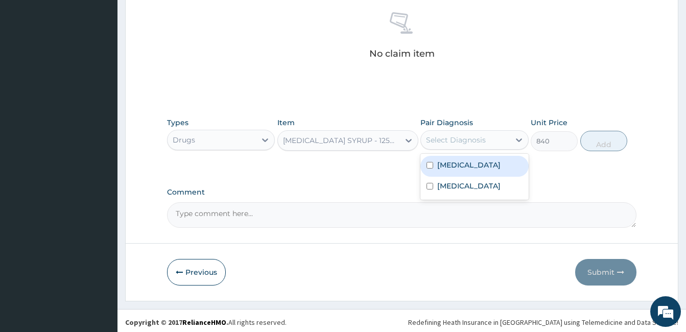
click at [491, 139] on div "Select Diagnosis" at bounding box center [465, 140] width 88 height 16
click at [456, 163] on label "Malaria" at bounding box center [468, 165] width 63 height 10
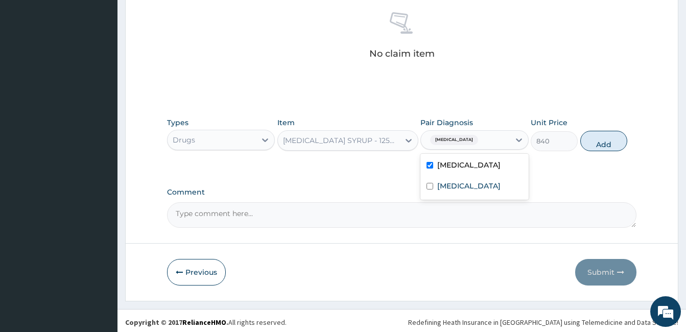
checkbox input "true"
click at [599, 144] on button "Add" at bounding box center [603, 141] width 47 height 20
type input "0"
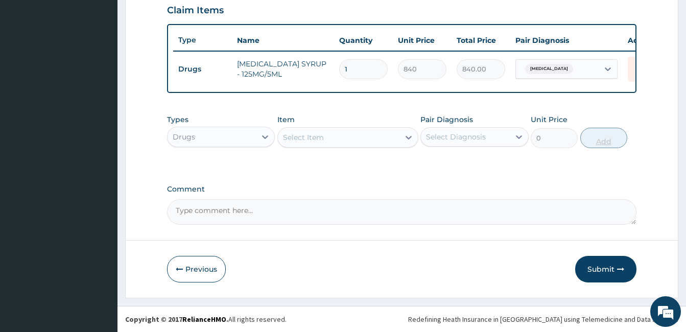
scroll to position [364, 0]
click at [305, 130] on div "Select Item" at bounding box center [339, 137] width 122 height 16
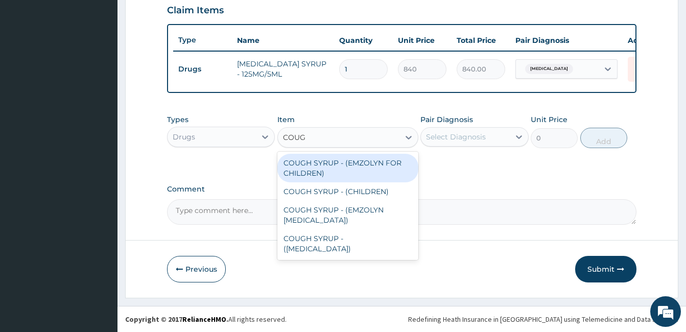
type input "COUGH"
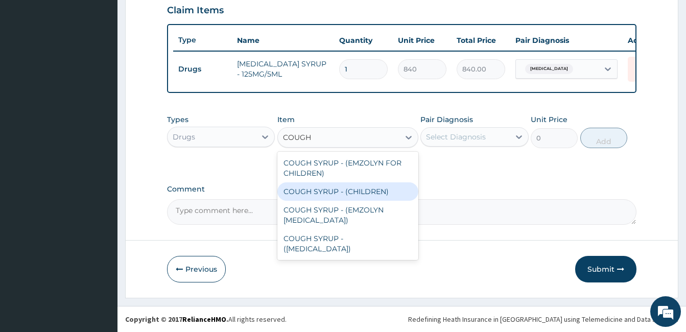
click at [334, 188] on div "COUGH SYRUP - (CHILDREN)" at bounding box center [347, 191] width 141 height 18
type input "1120"
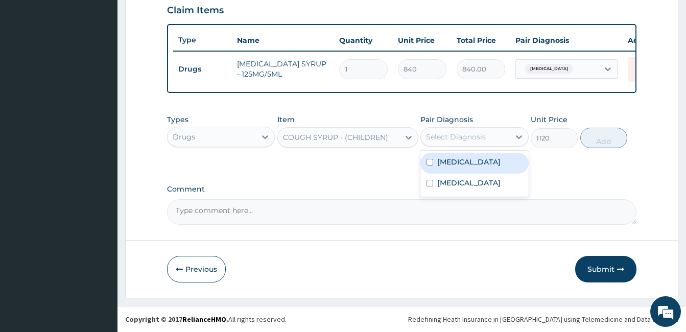
click at [470, 135] on div "Select Diagnosis" at bounding box center [456, 137] width 60 height 10
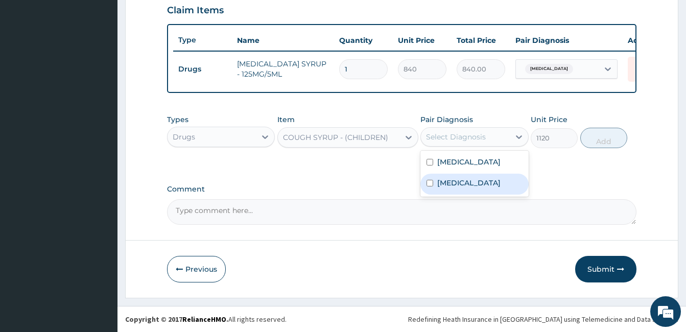
click at [431, 186] on input "checkbox" at bounding box center [429, 183] width 7 height 7
checkbox input "true"
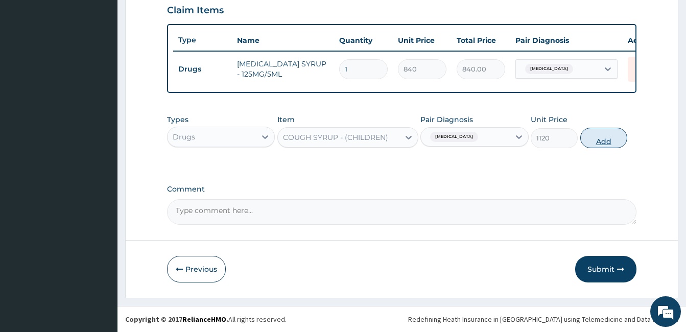
click at [584, 136] on button "Add" at bounding box center [603, 138] width 47 height 20
type input "0"
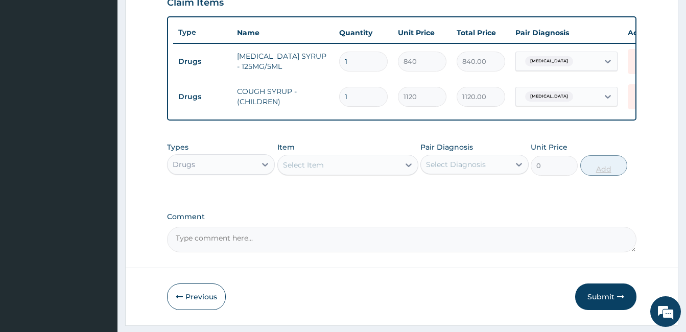
click at [608, 303] on button "Submit" at bounding box center [605, 296] width 61 height 27
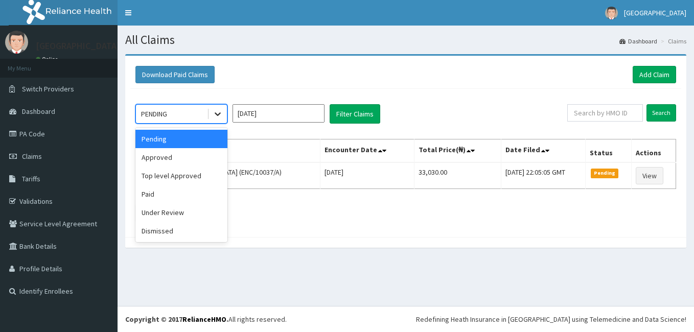
click at [219, 110] on icon at bounding box center [217, 114] width 10 height 10
click at [196, 161] on div "Approved" at bounding box center [181, 157] width 92 height 18
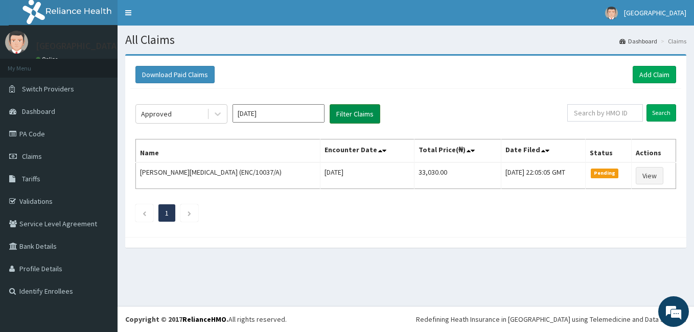
click at [347, 114] on button "Filter Claims" at bounding box center [354, 113] width 51 height 19
